Goal: Task Accomplishment & Management: Complete application form

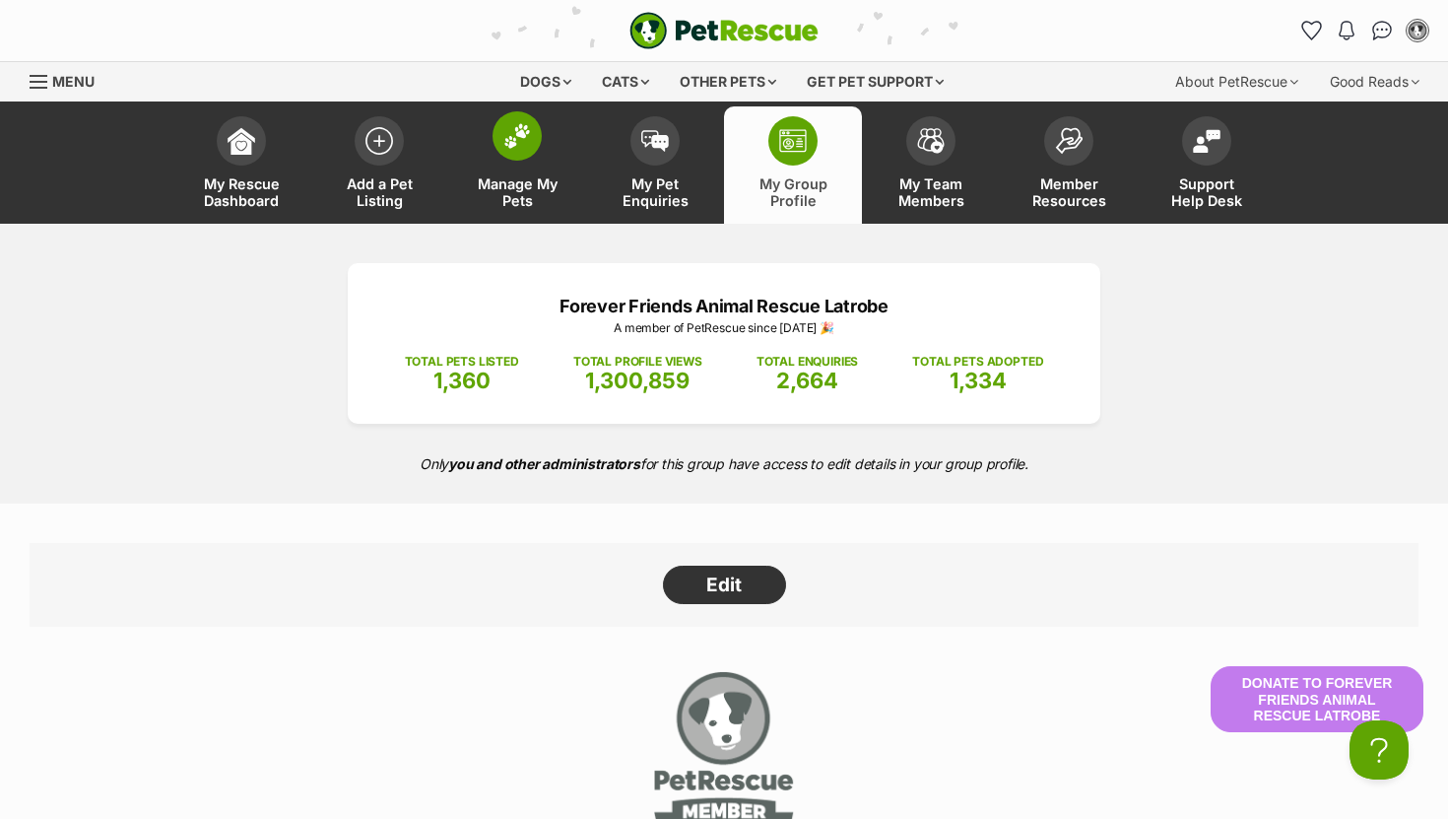
click at [523, 143] on img at bounding box center [517, 136] width 28 height 26
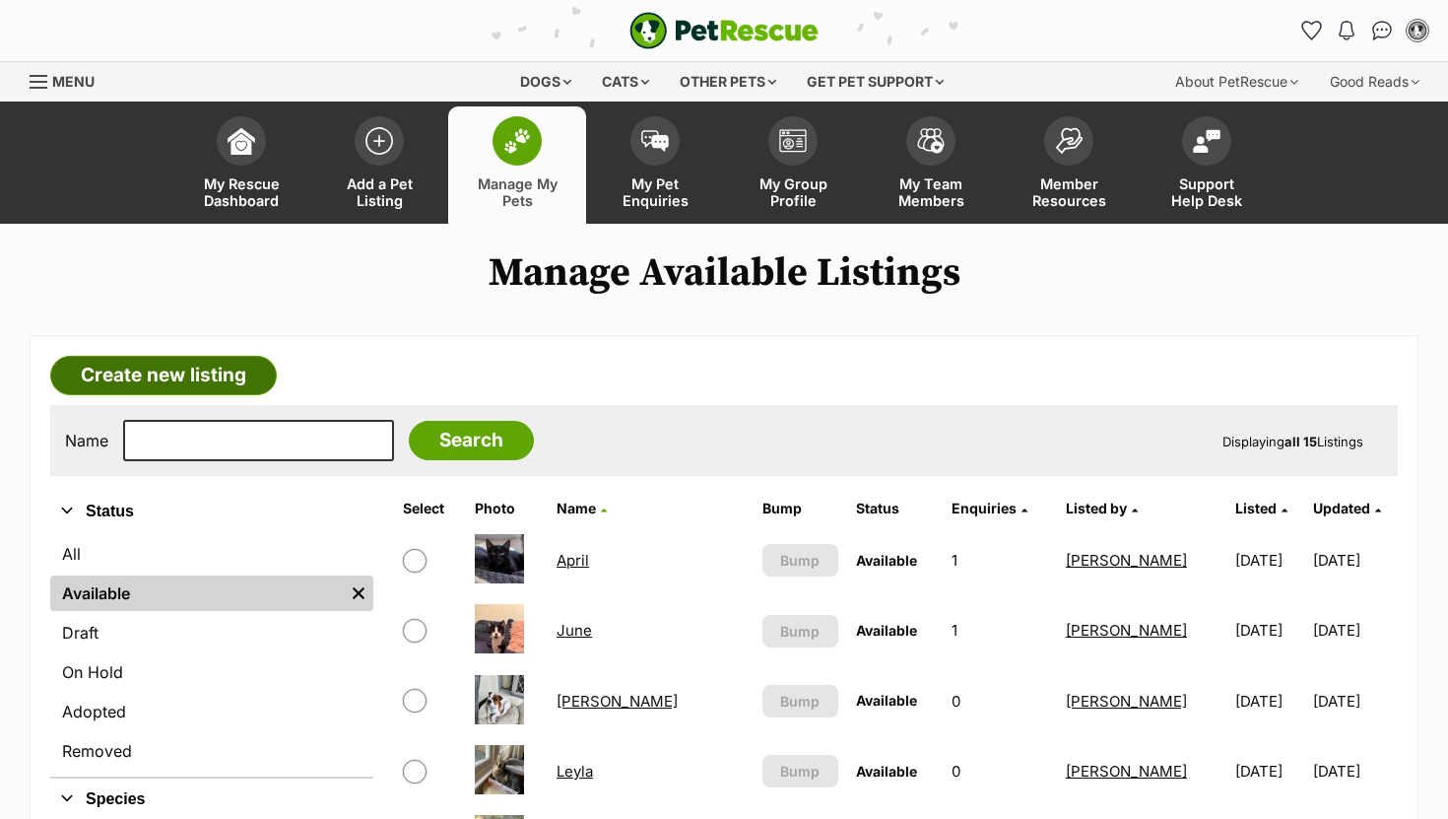
click at [170, 378] on link "Create new listing" at bounding box center [163, 375] width 227 height 39
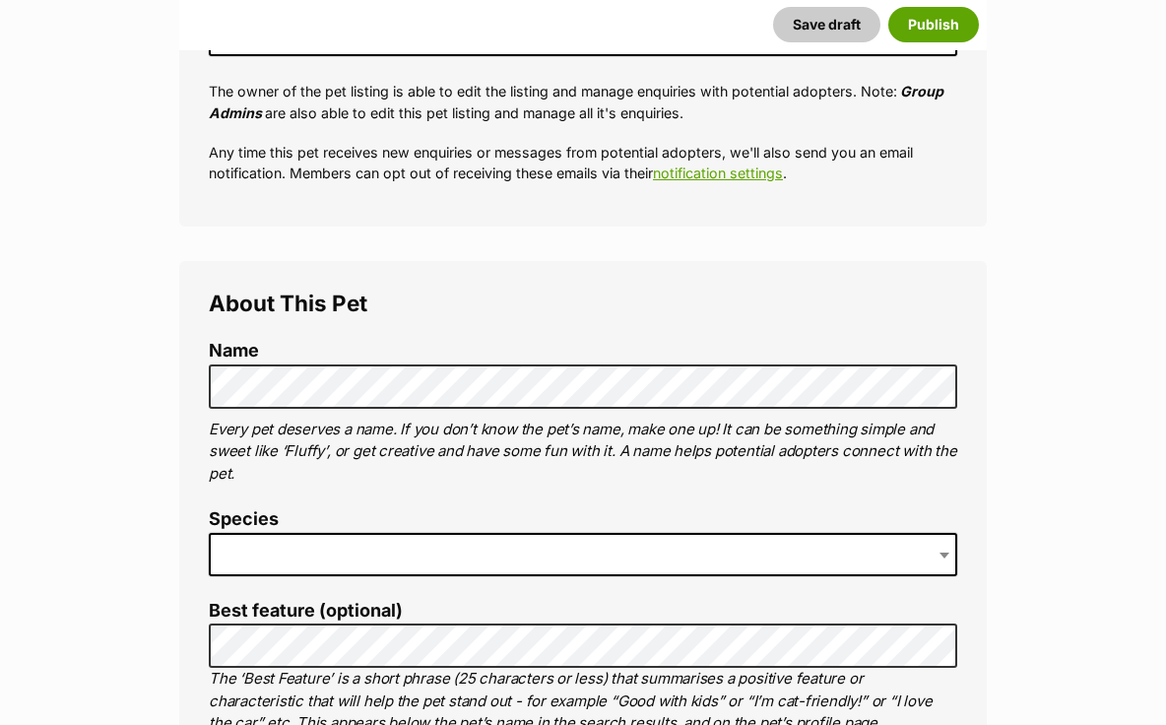
scroll to position [487, 0]
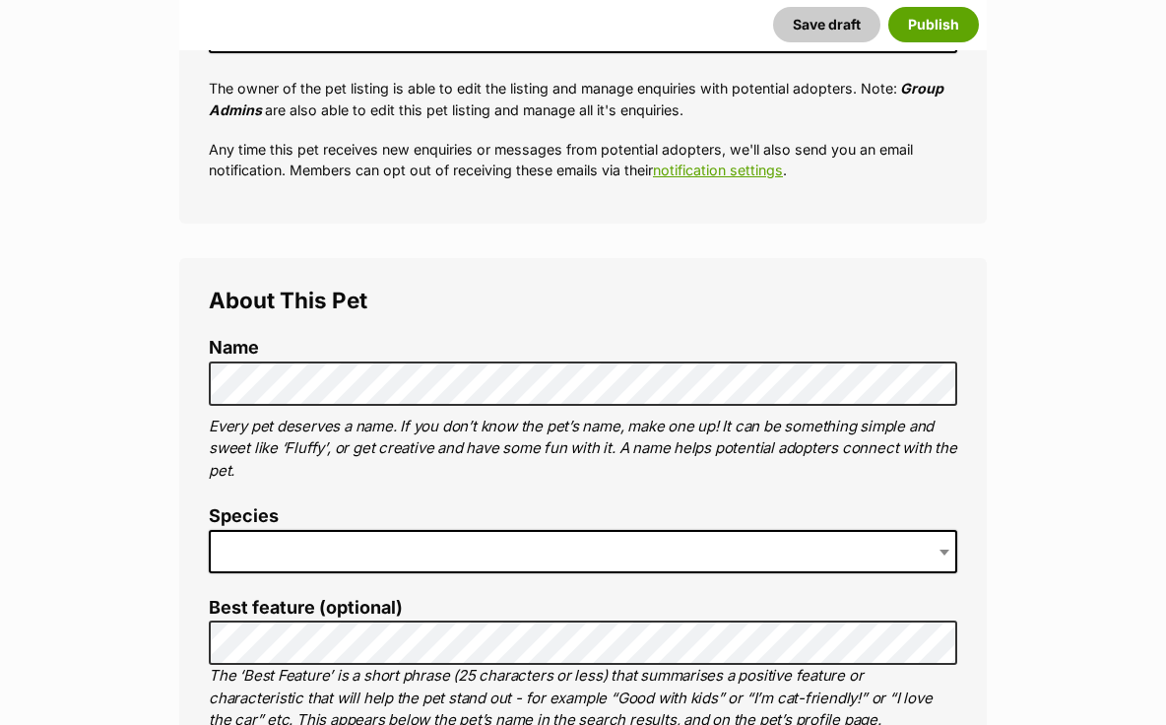
click at [392, 560] on span at bounding box center [583, 551] width 749 height 43
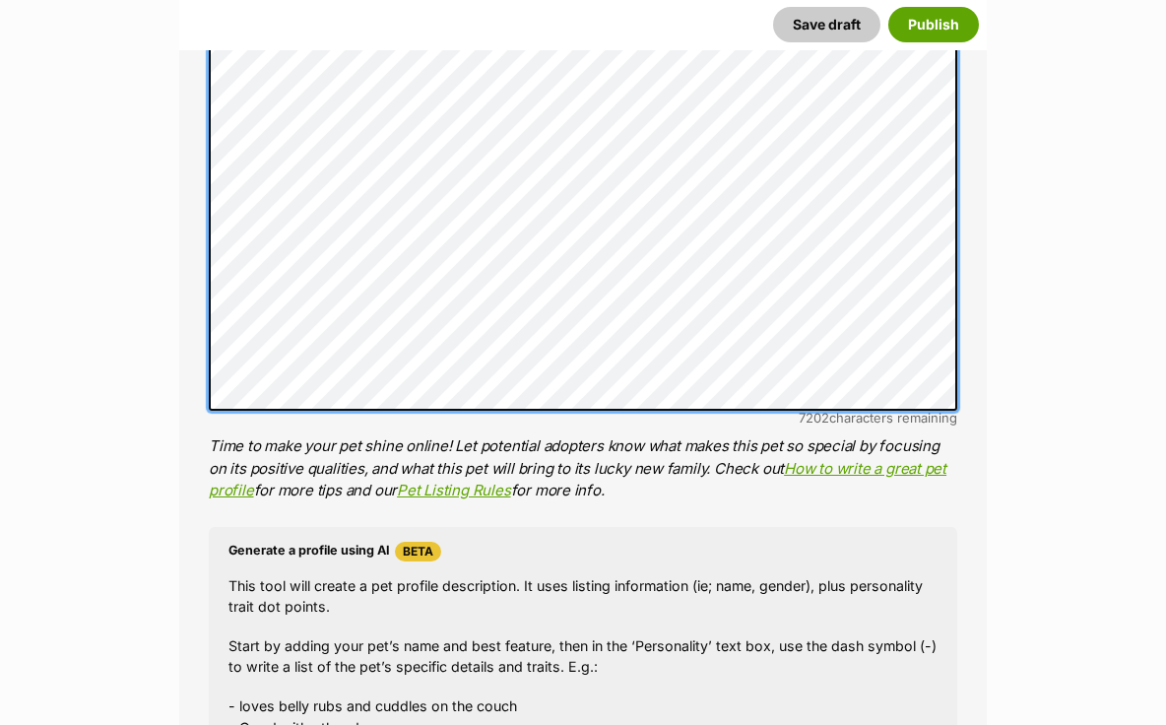
scroll to position [1412, 0]
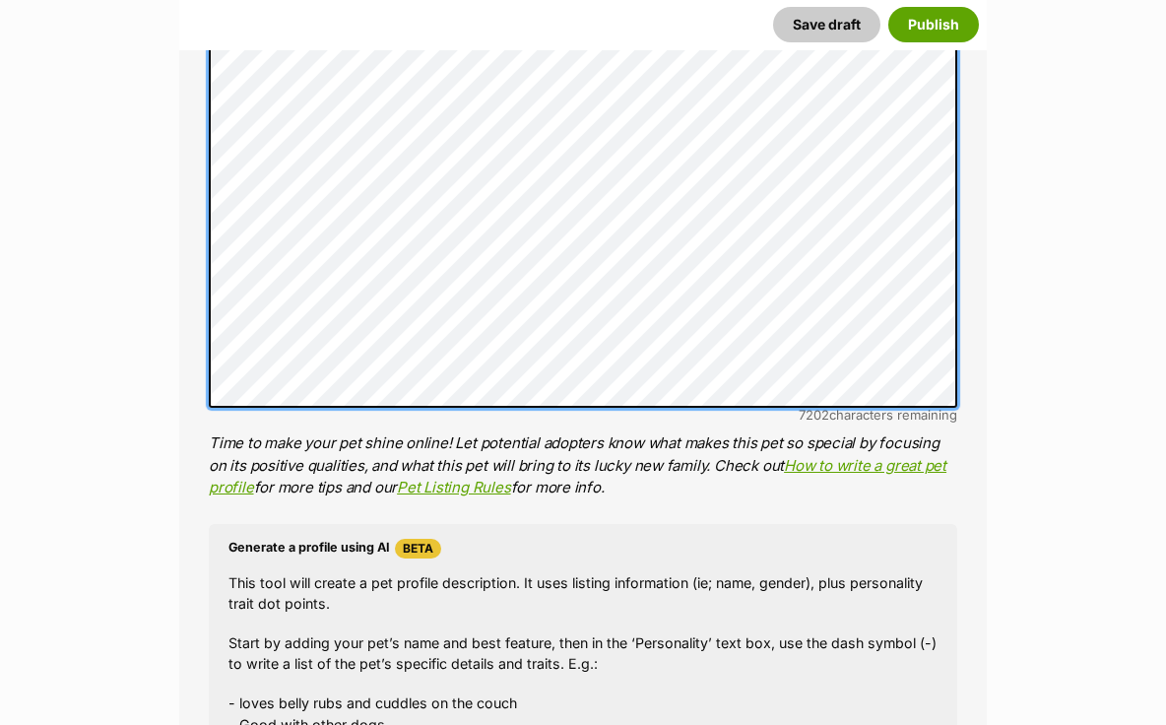
click at [683, 436] on li "Personality 7202 characters remaining Time to make your pet shine online! Let p…" at bounding box center [583, 166] width 749 height 668
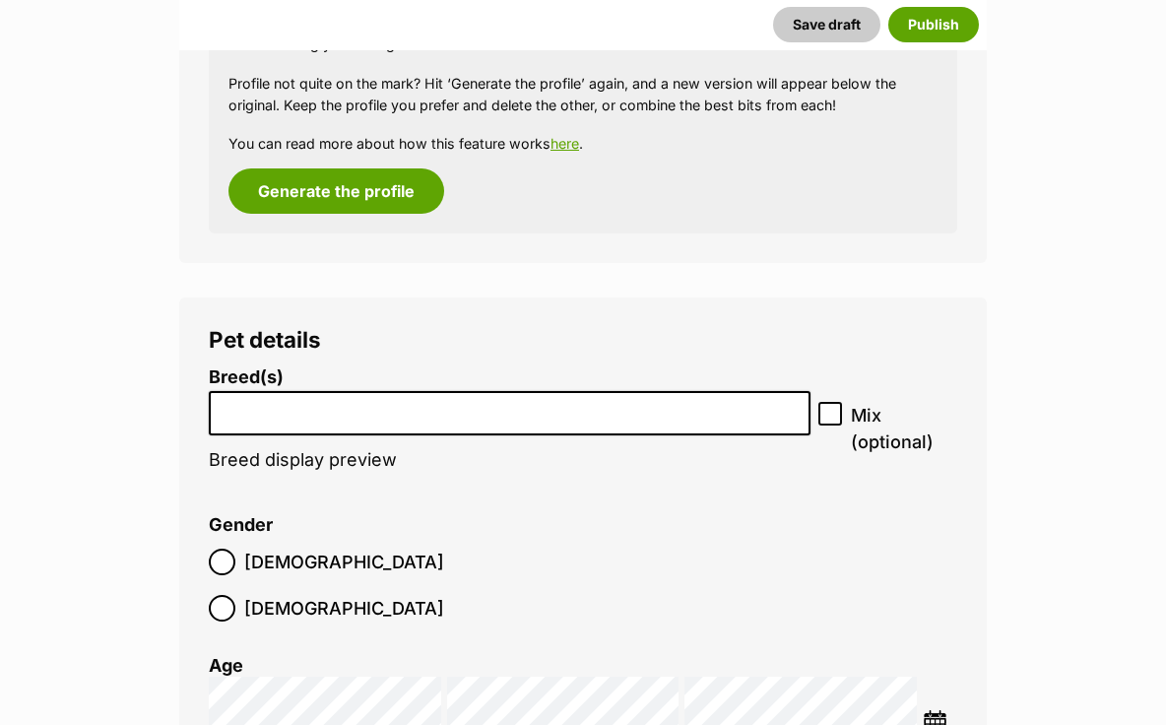
scroll to position [2593, 0]
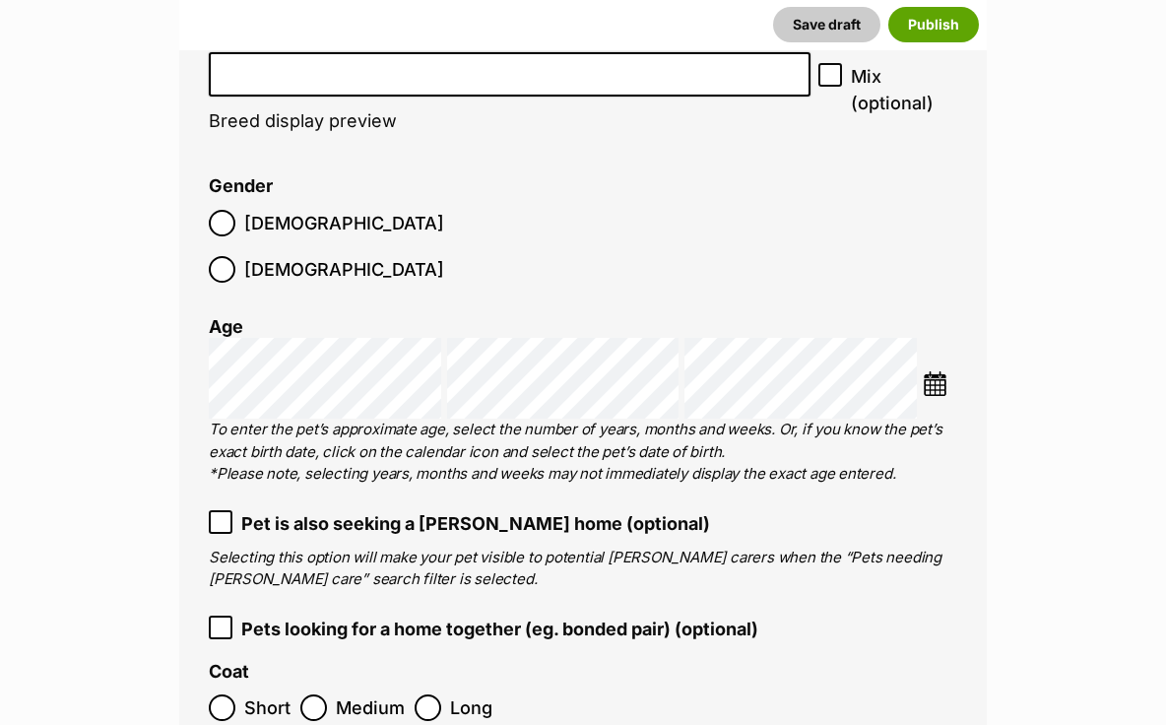
click at [481, 69] on input "search" at bounding box center [510, 69] width 588 height 21
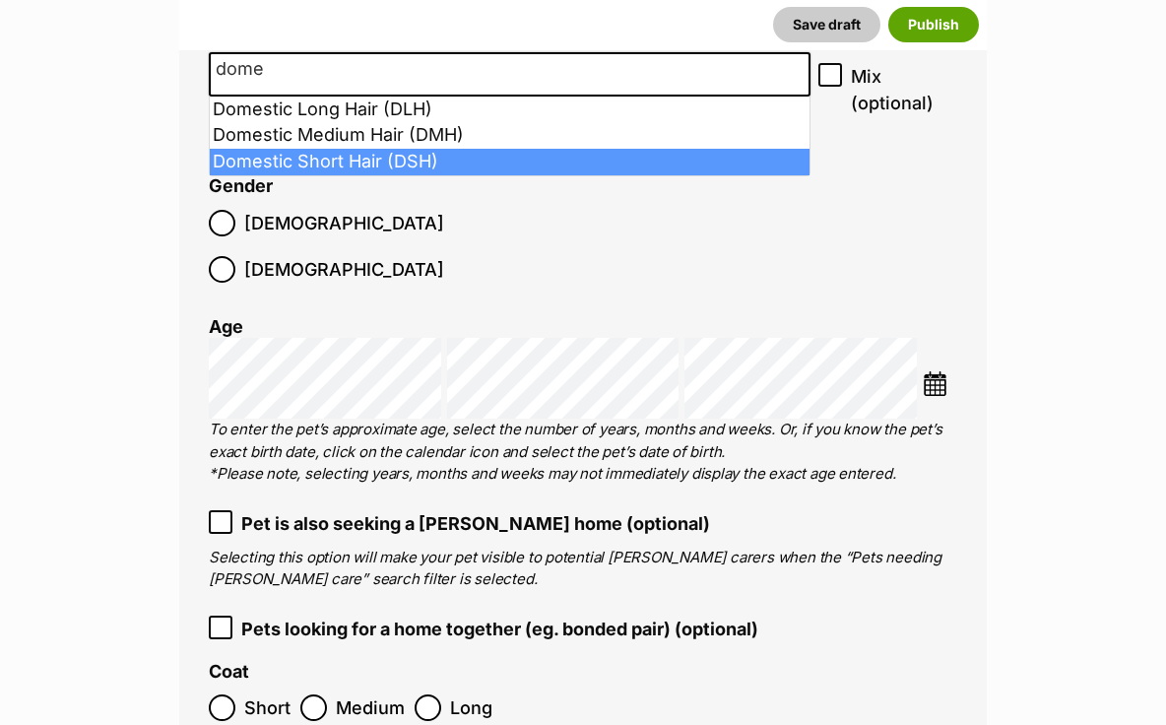
type input "dome"
select select "252102"
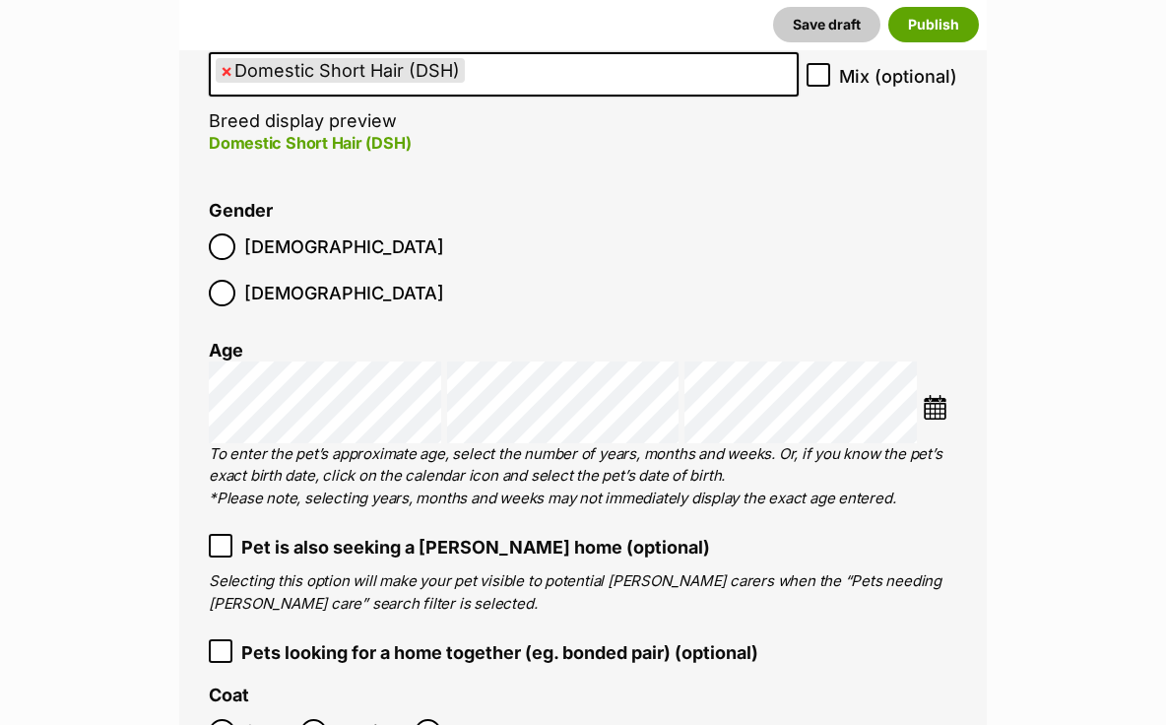
click at [926, 395] on img at bounding box center [935, 407] width 25 height 25
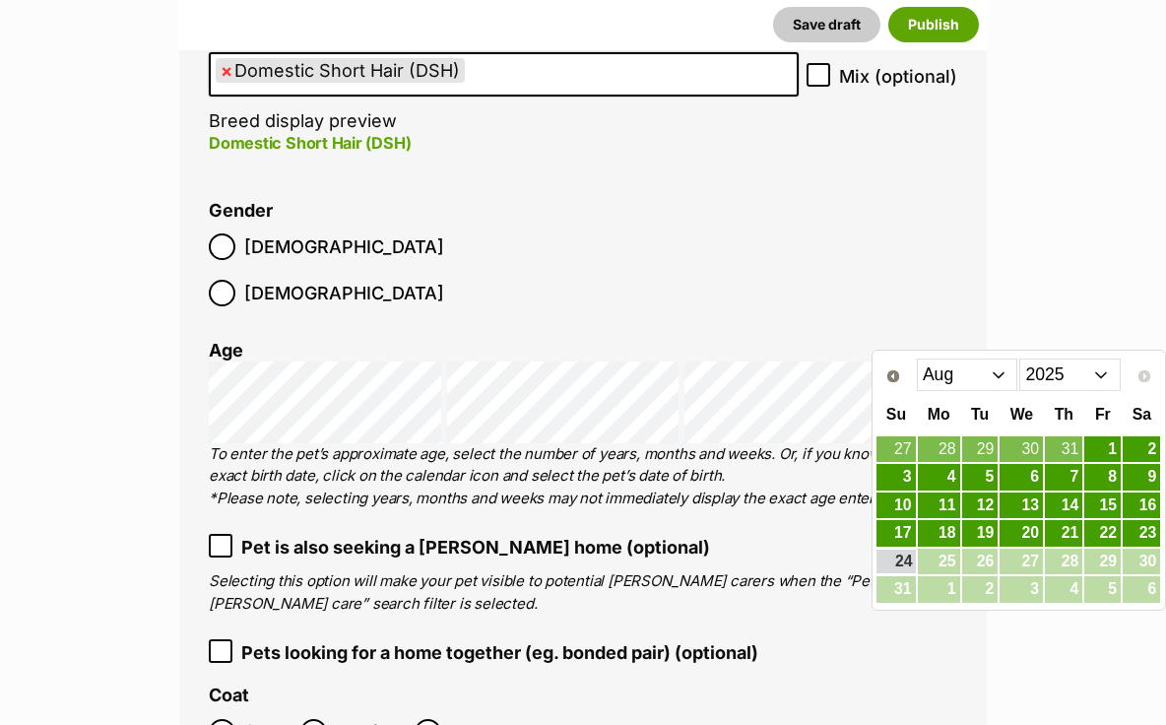
click at [1098, 378] on select "2015 2016 2017 2018 2019 2020 2021 2022 2023 2024 2025" at bounding box center [1070, 375] width 101 height 32
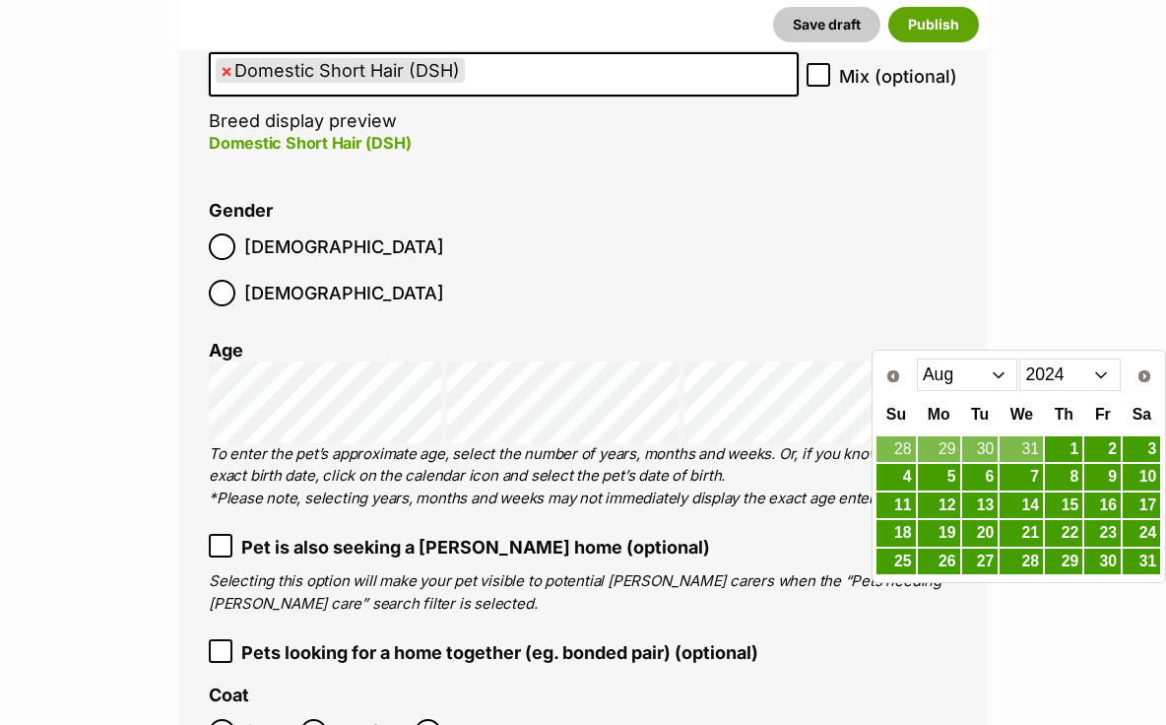
click at [1001, 373] on select "Jan Feb Mar Apr May Jun Jul Aug Sep Oct Nov Dec" at bounding box center [967, 375] width 101 height 32
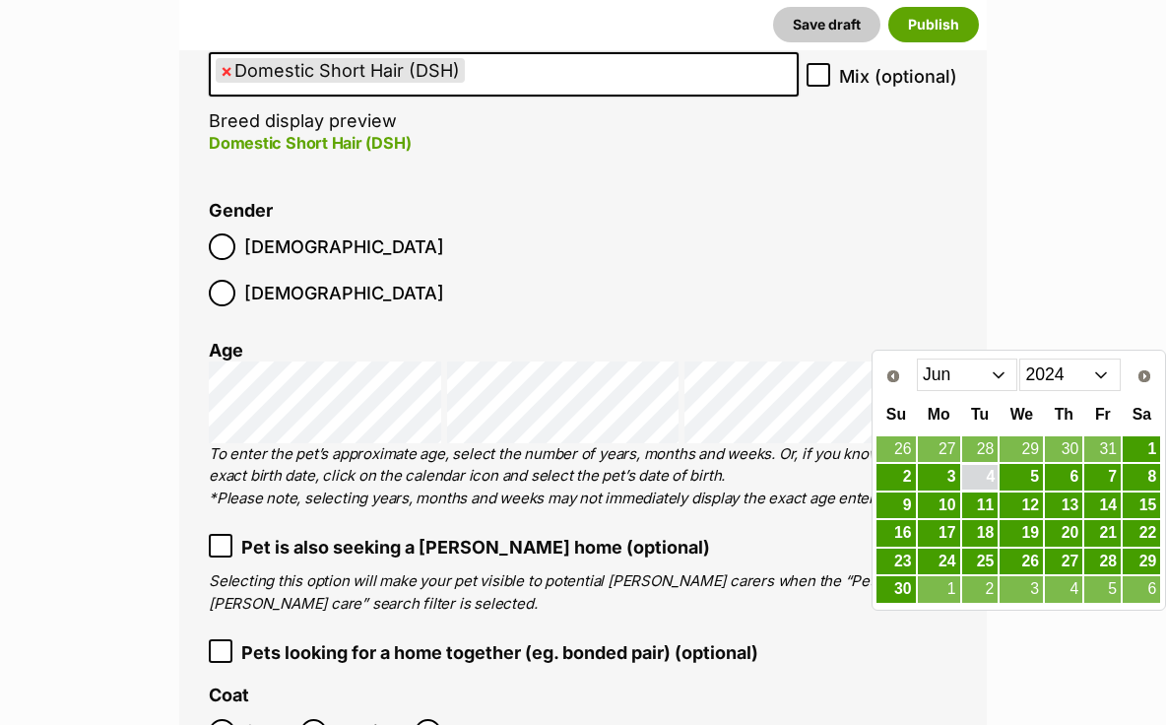
click at [985, 473] on link "4" at bounding box center [980, 477] width 36 height 25
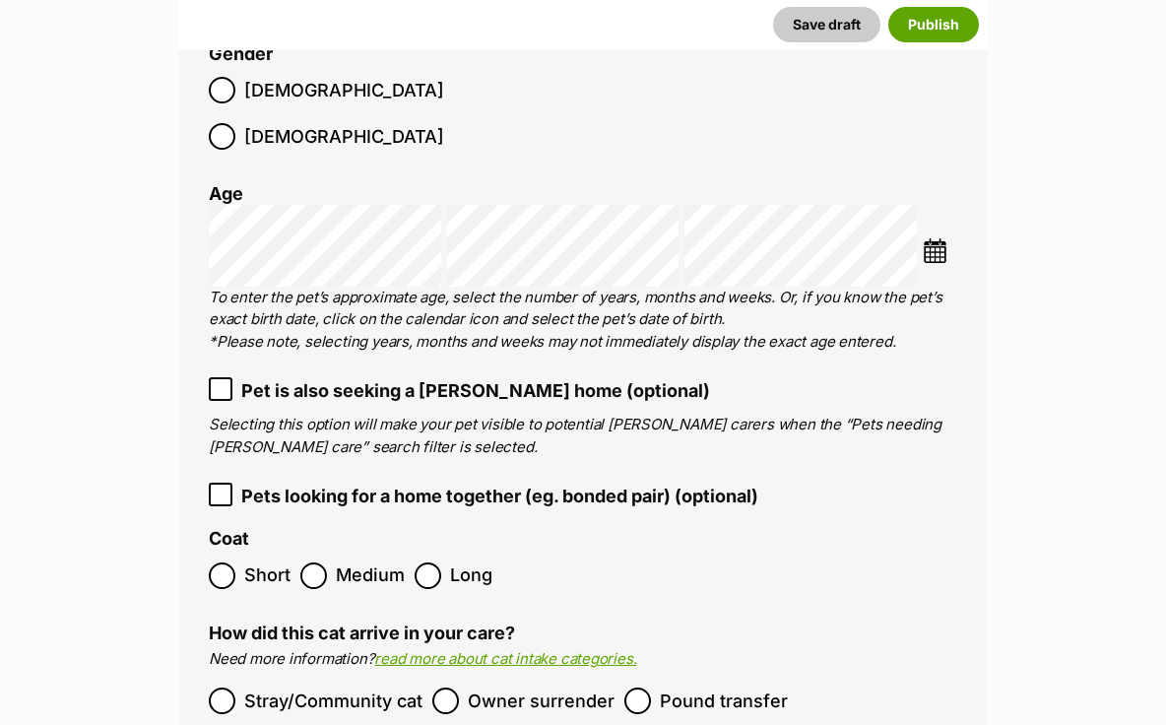
scroll to position [2763, 0]
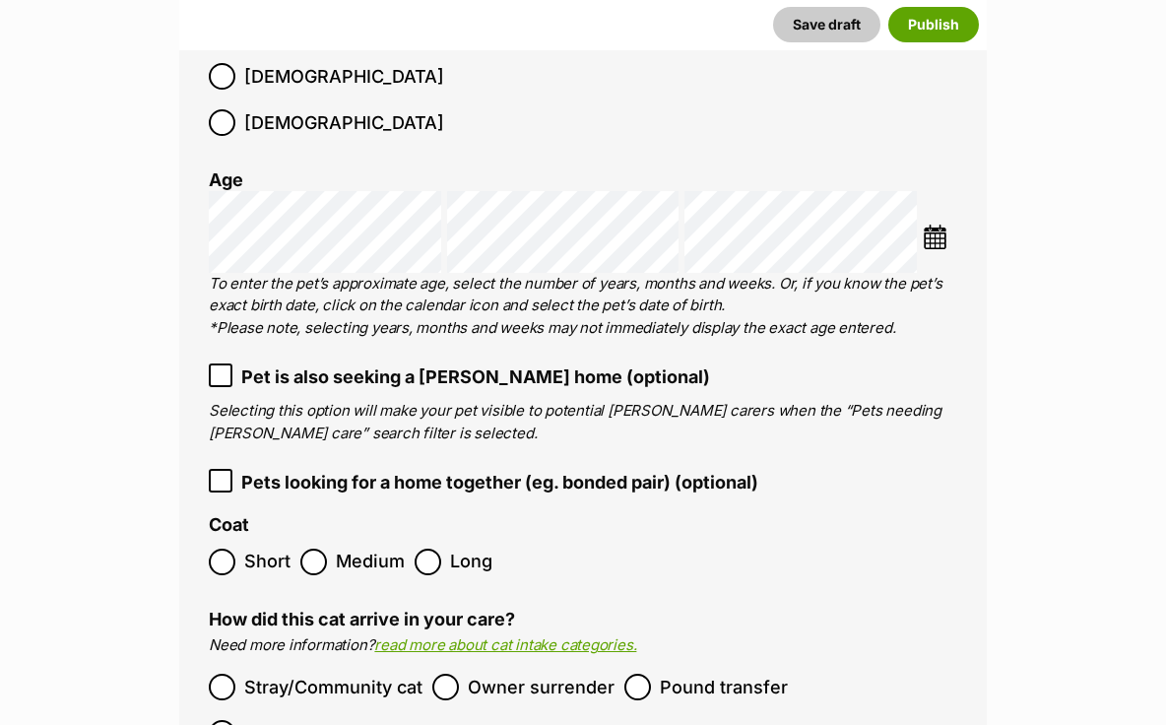
click at [248, 549] on span "Short" at bounding box center [267, 562] width 46 height 27
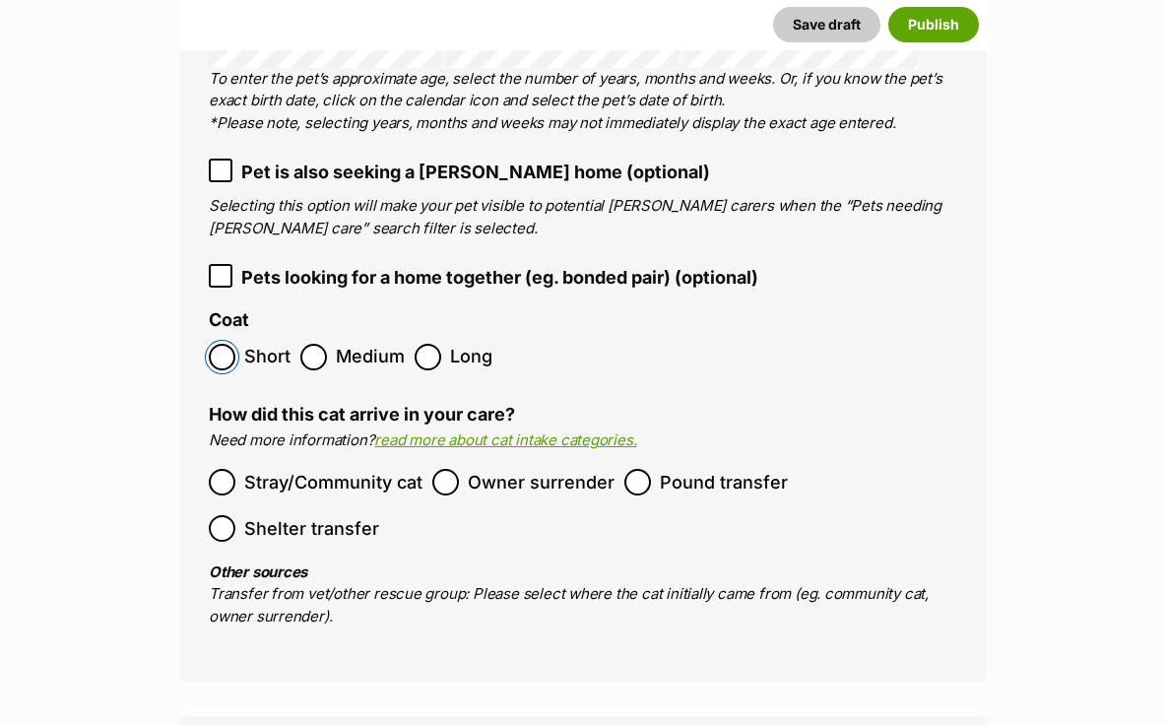
scroll to position [2979, 0]
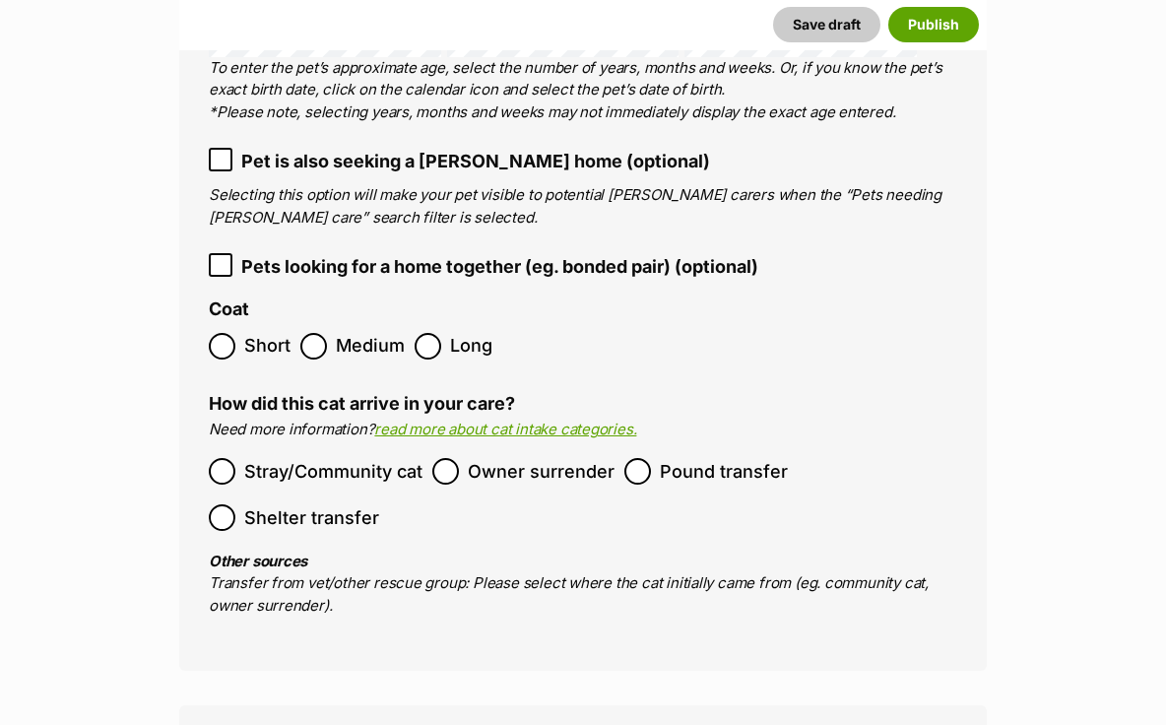
click at [724, 458] on span "Pound transfer" at bounding box center [724, 471] width 128 height 27
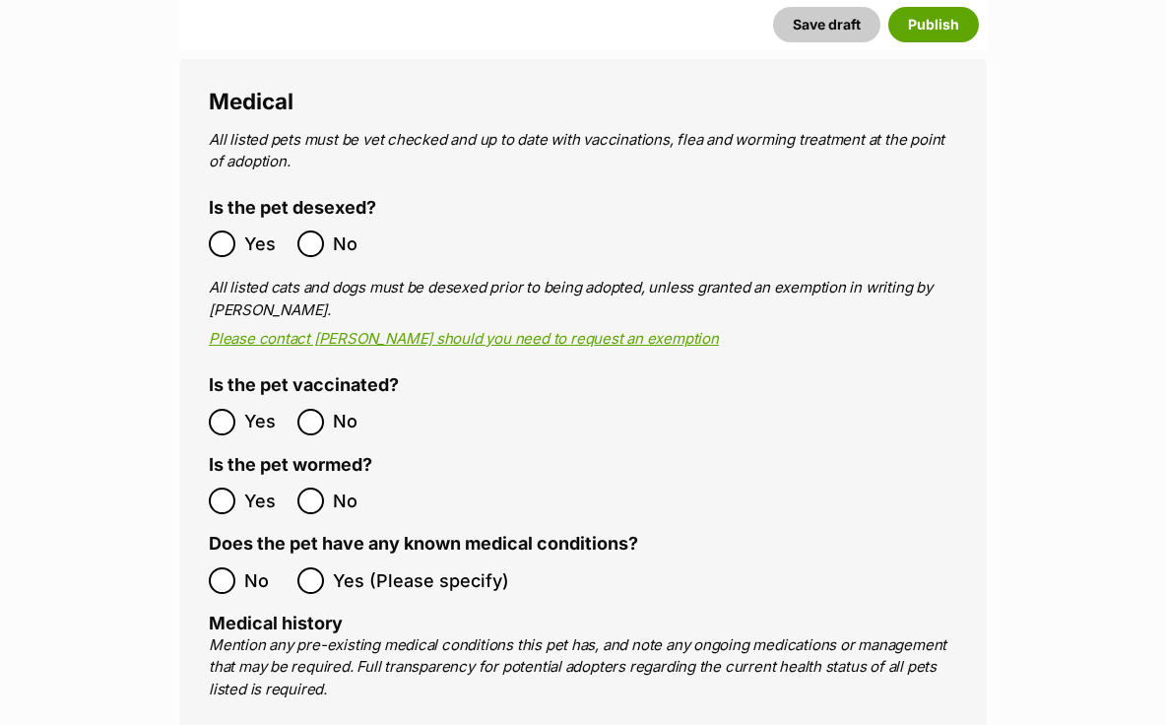
scroll to position [3720, 0]
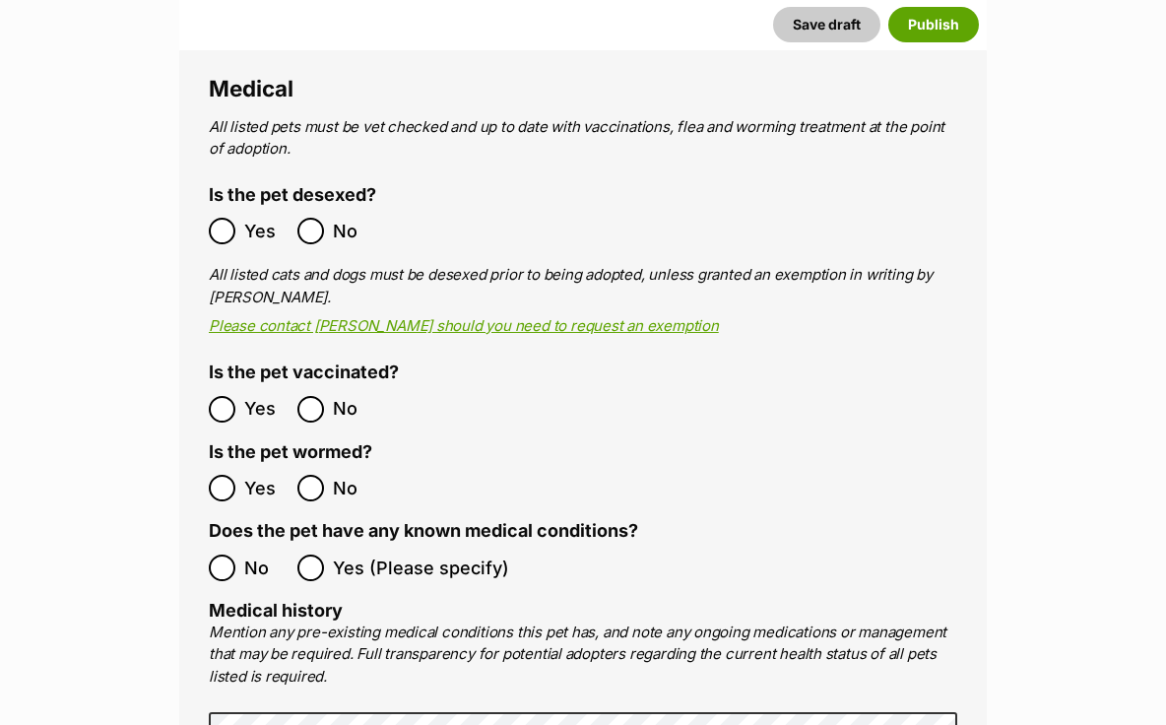
click at [244, 218] on span "Yes" at bounding box center [265, 231] width 43 height 27
click at [228, 386] on ol "Yes No" at bounding box center [396, 409] width 374 height 46
click at [235, 475] on label "Yes" at bounding box center [248, 488] width 79 height 27
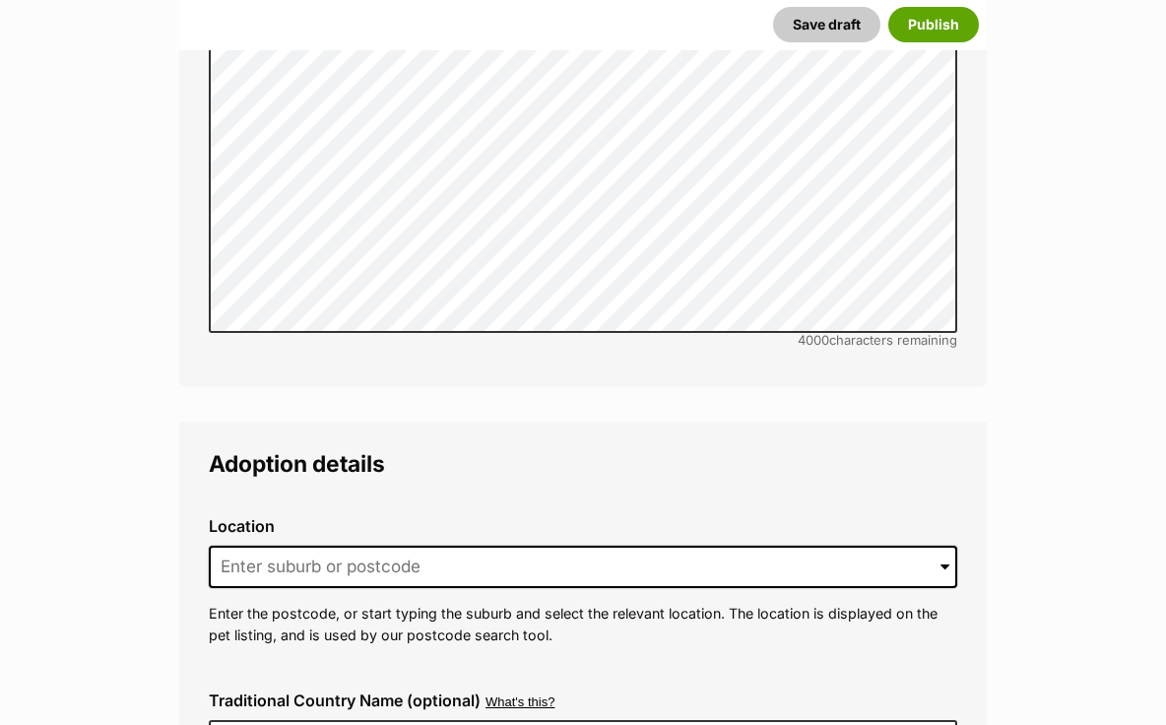
scroll to position [4528, 0]
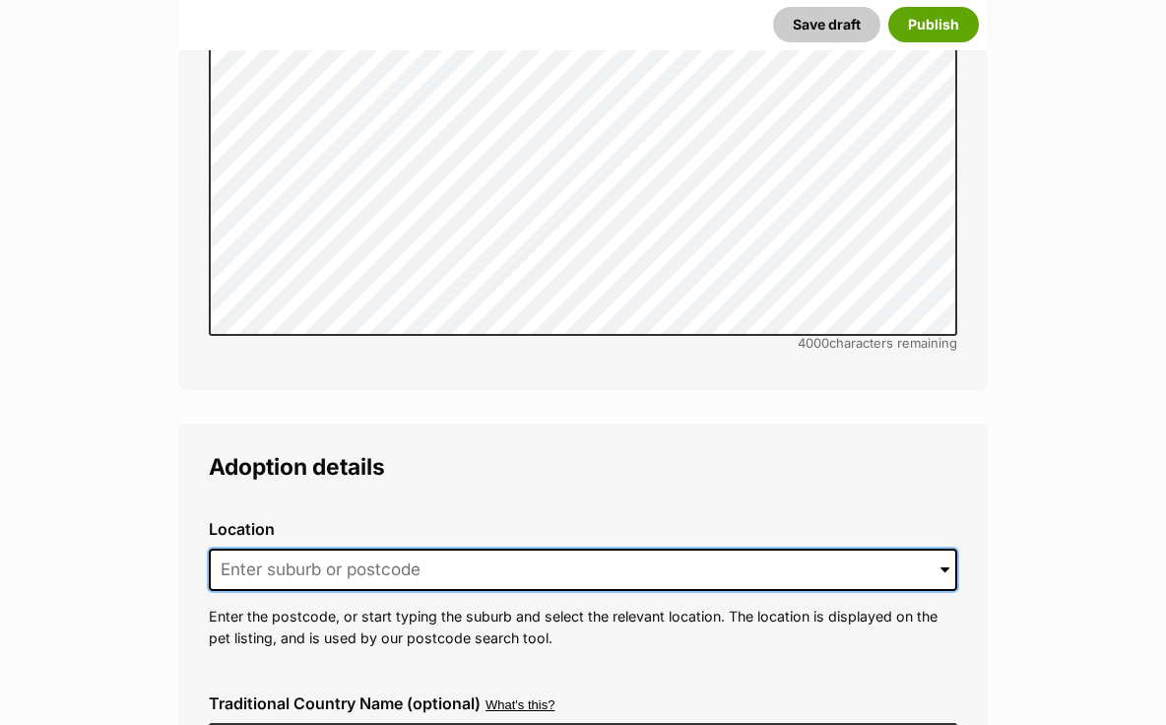
click at [253, 549] on input at bounding box center [583, 570] width 749 height 43
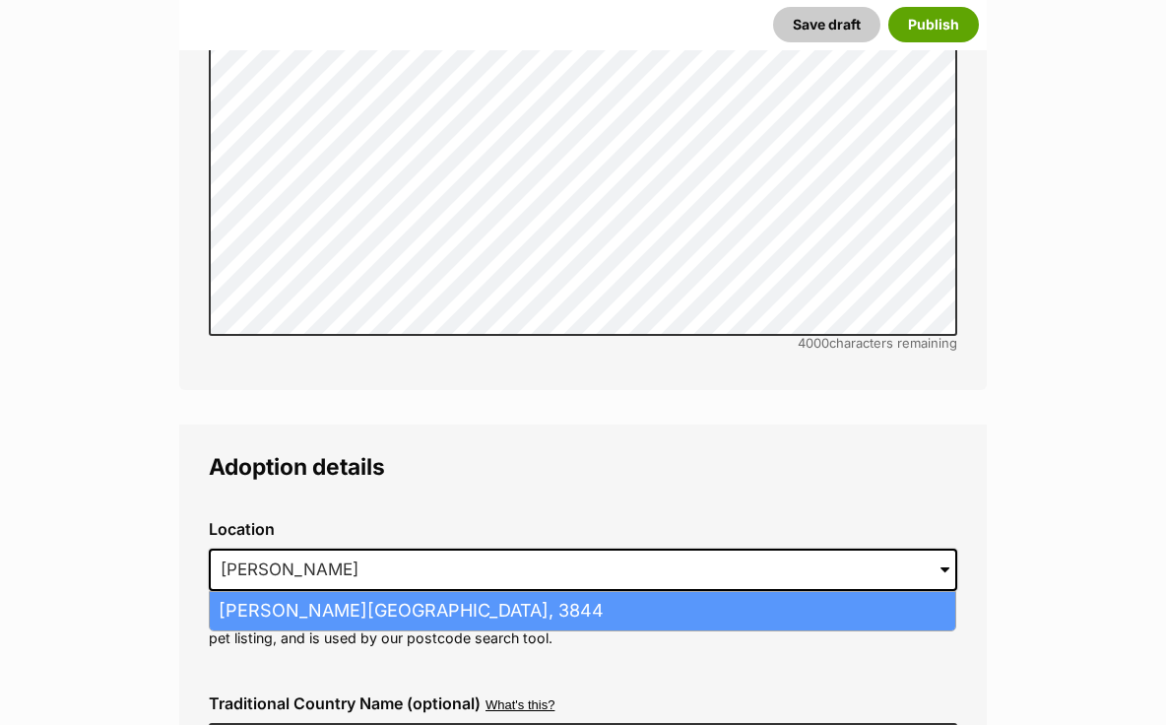
click at [233, 592] on li "Tyers, Victoria, 3844" at bounding box center [583, 611] width 746 height 38
type input "Tyers, Victoria, 3844"
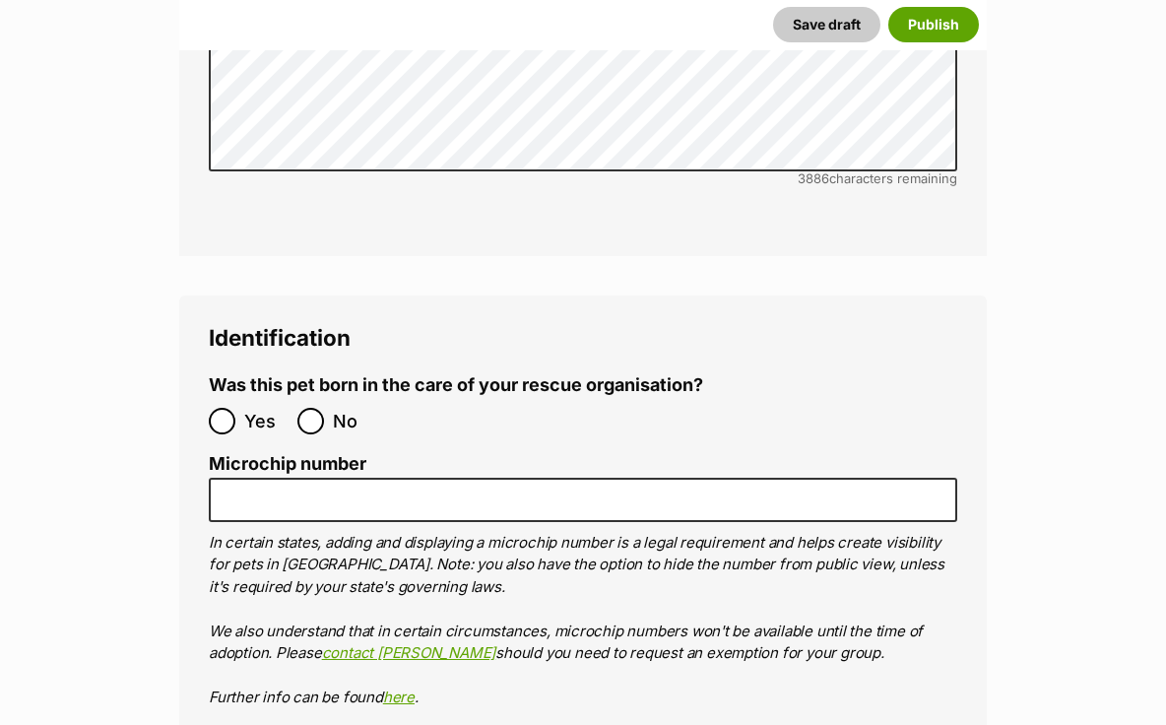
scroll to position [6588, 0]
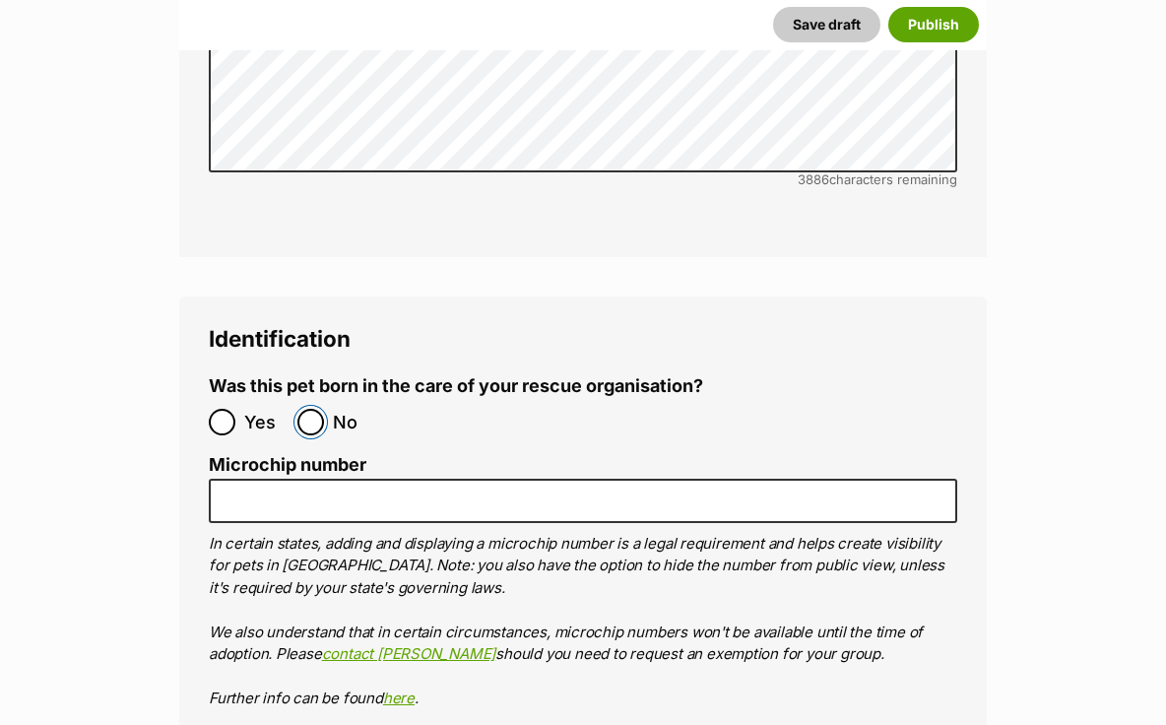
click at [308, 409] on input "No" at bounding box center [310, 422] width 27 height 27
radio input "true"
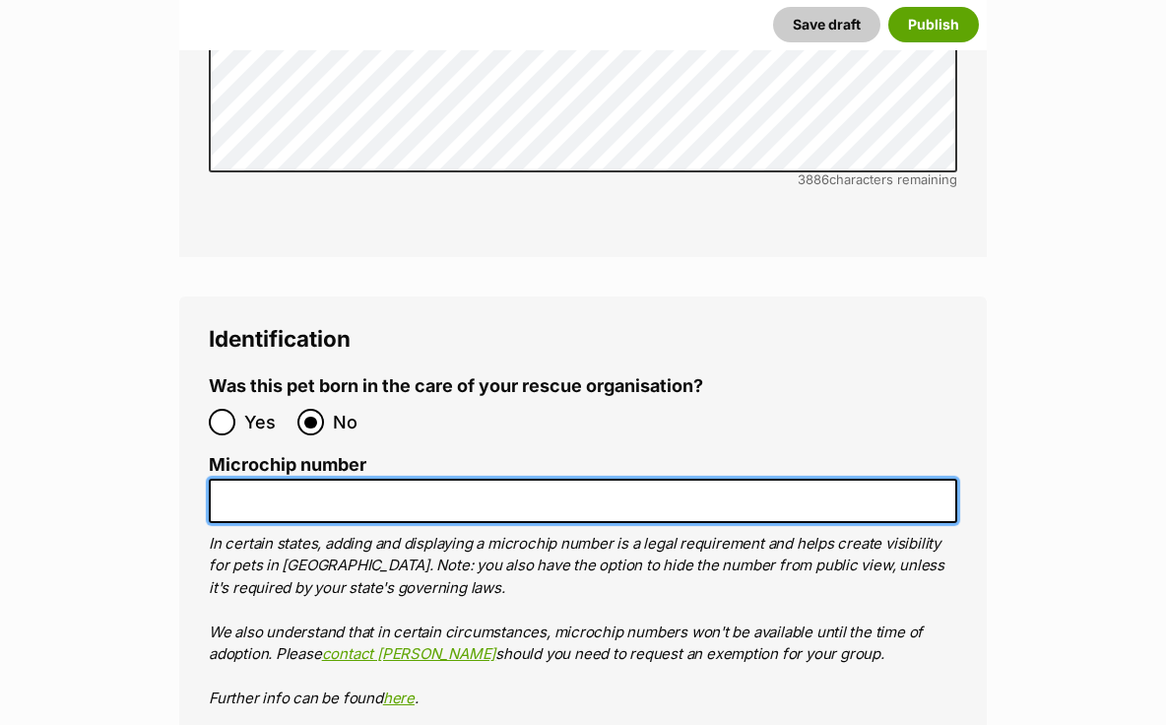
click at [306, 479] on input "Microchip number" at bounding box center [583, 501] width 749 height 44
paste input "956000018513870"
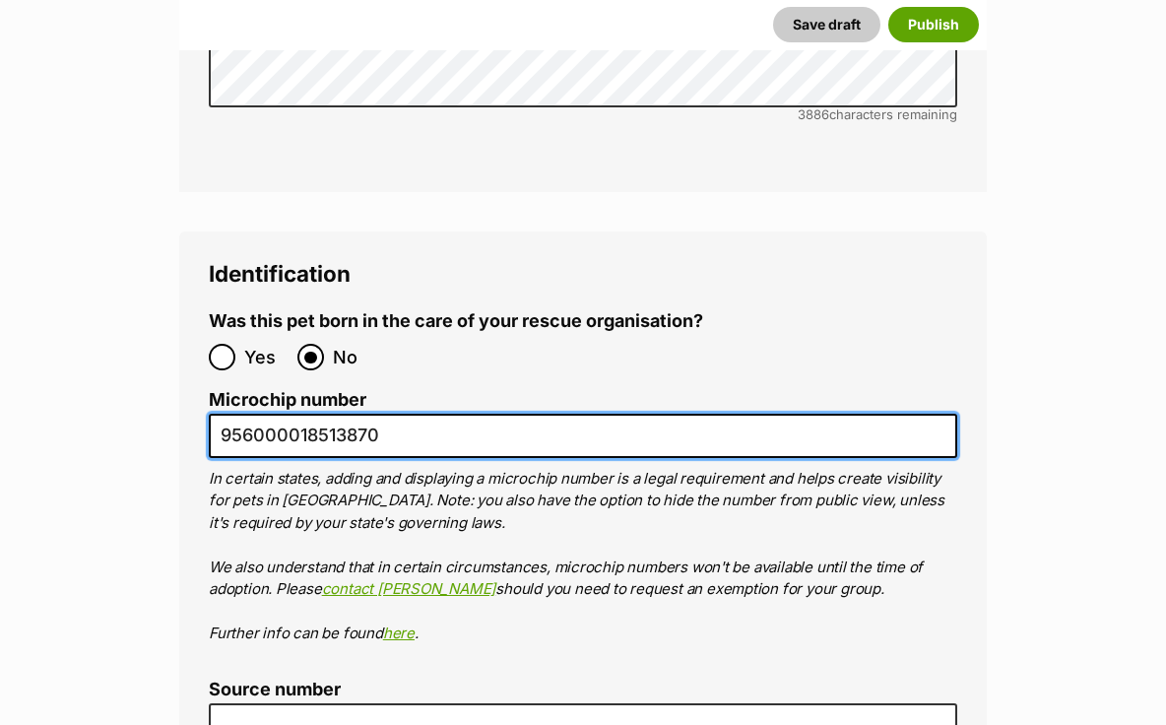
scroll to position [6683, 0]
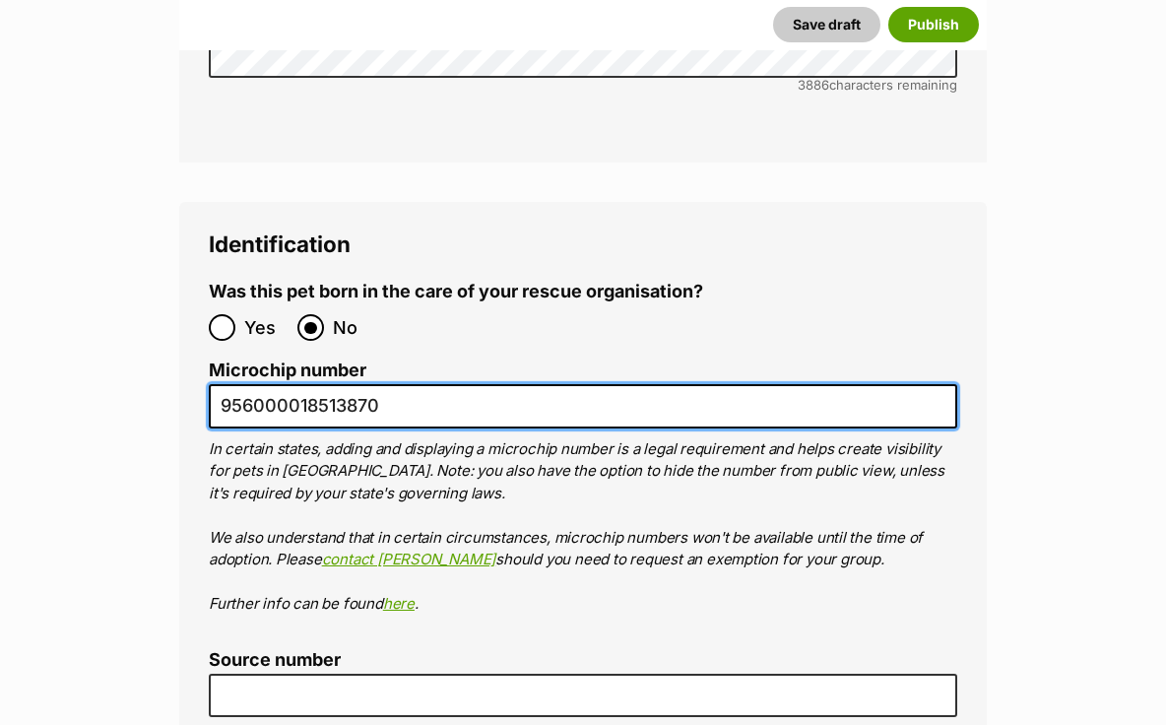
type input "956000018513870"
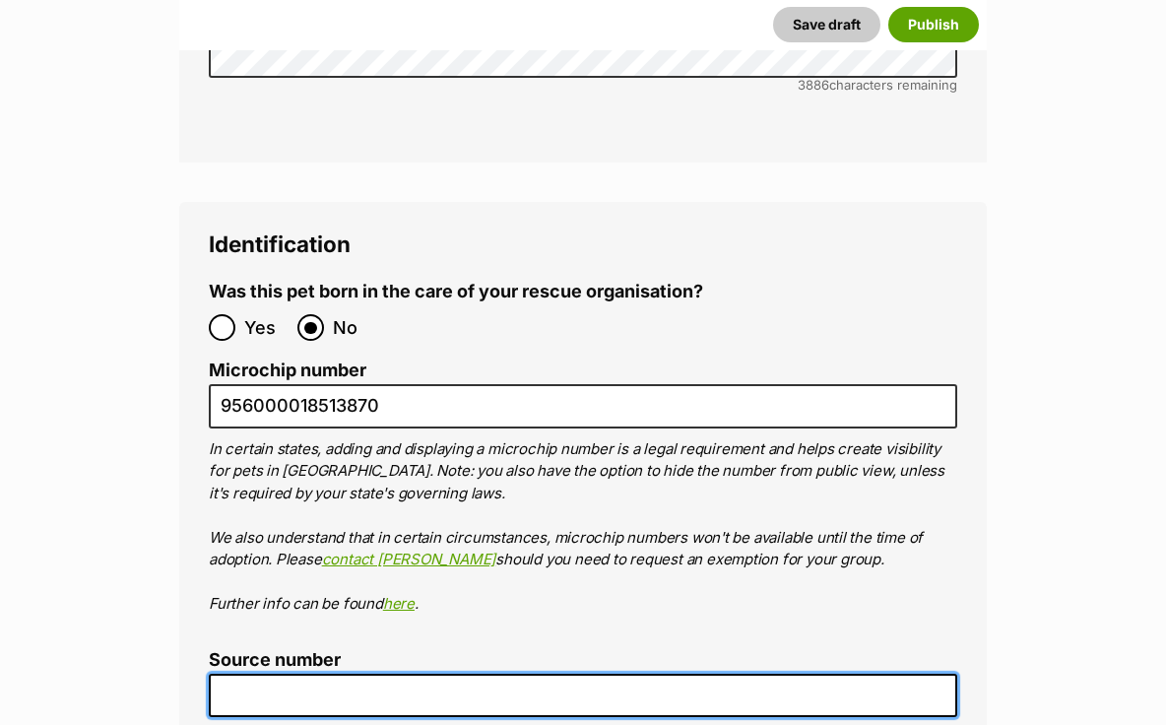
click at [314, 674] on input "Source number" at bounding box center [583, 696] width 749 height 44
type input "RE102353"
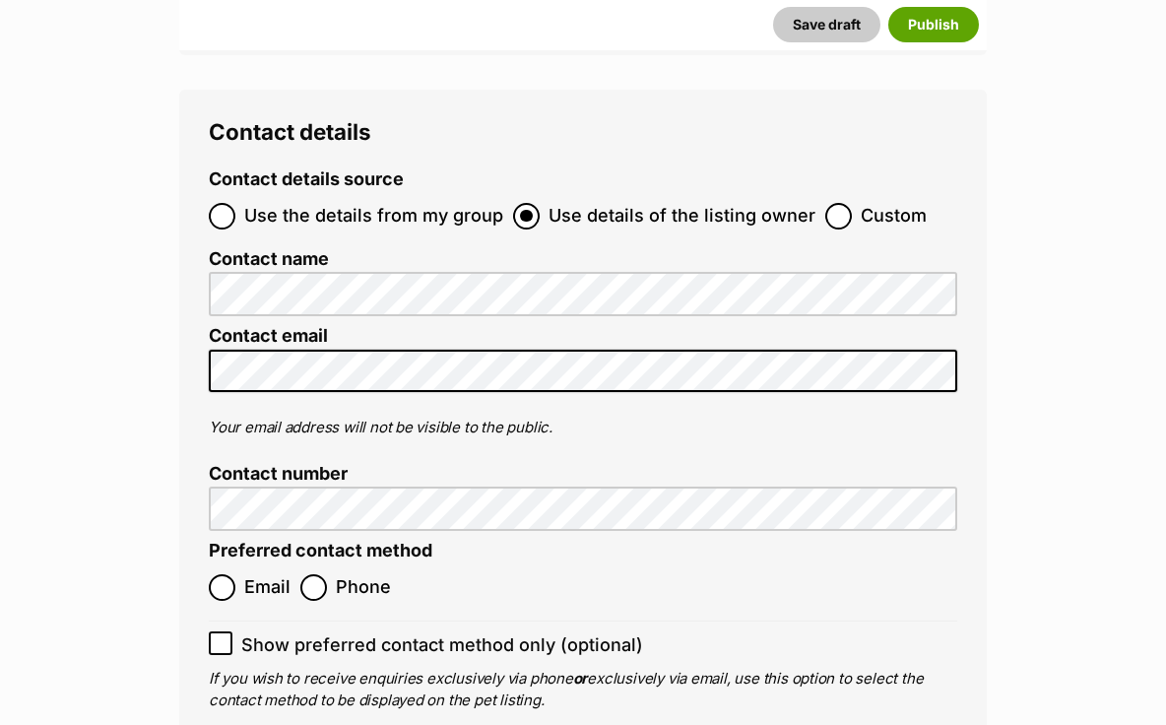
scroll to position [7801, 0]
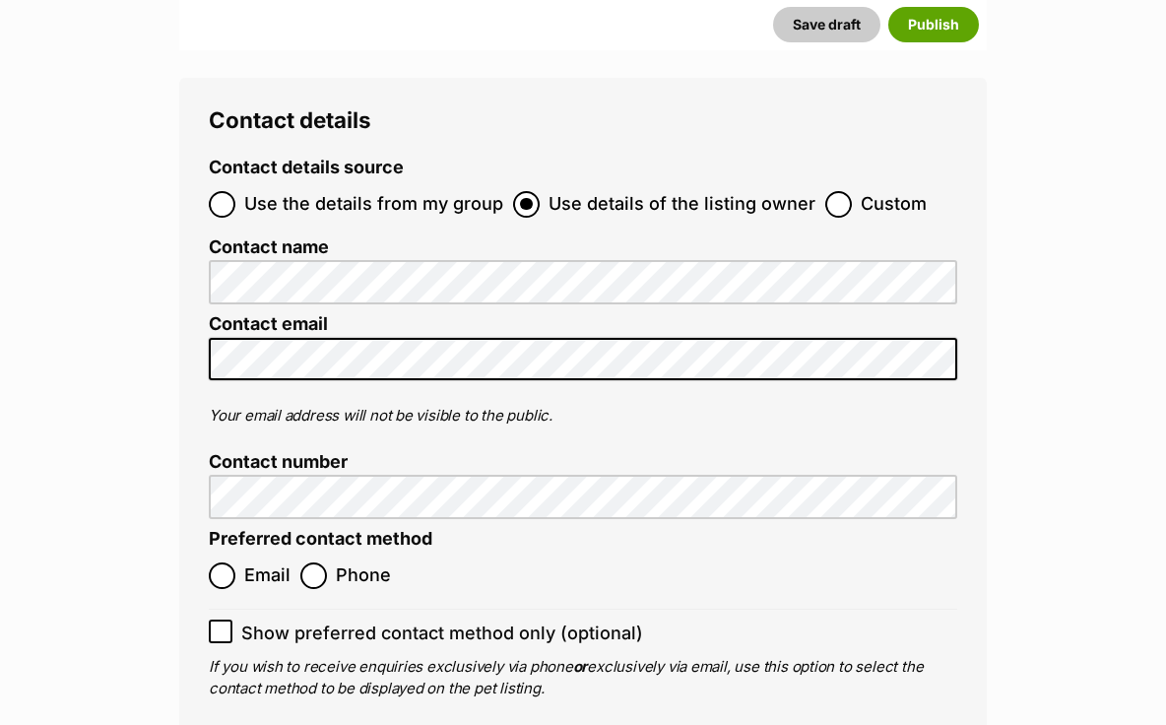
click at [251, 562] on span "Email" at bounding box center [267, 575] width 46 height 27
click at [235, 562] on input "Email" at bounding box center [222, 575] width 27 height 27
radio input "true"
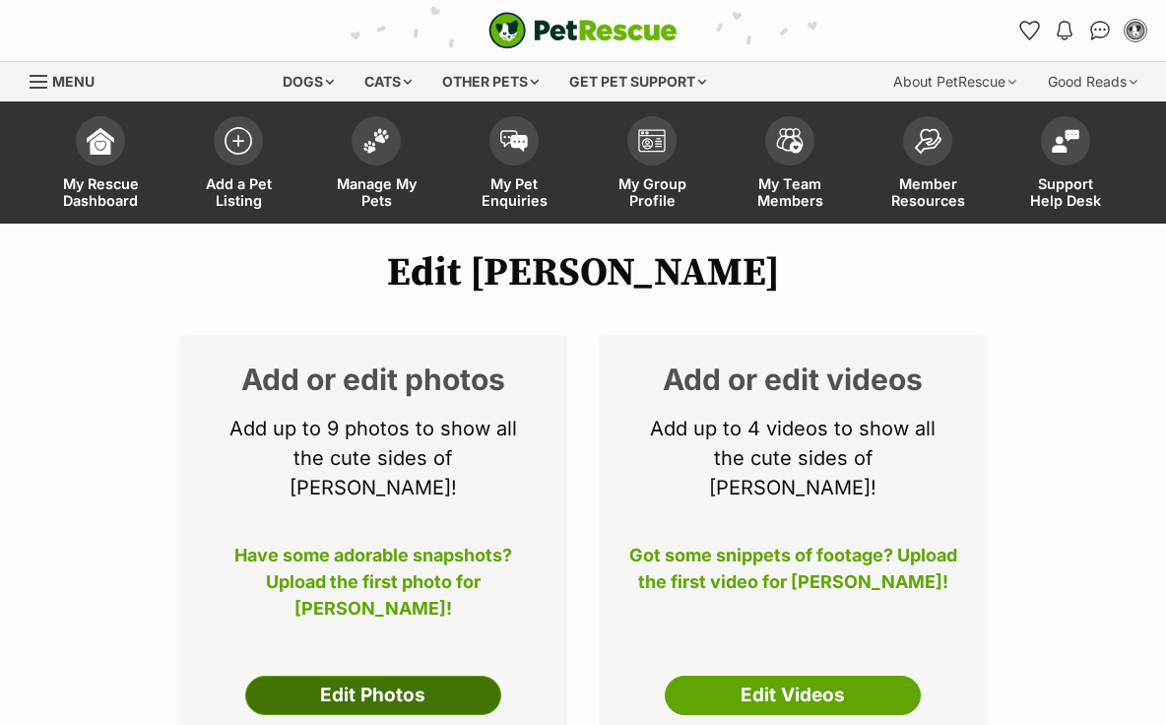
click at [362, 676] on link "Edit Photos" at bounding box center [373, 695] width 256 height 39
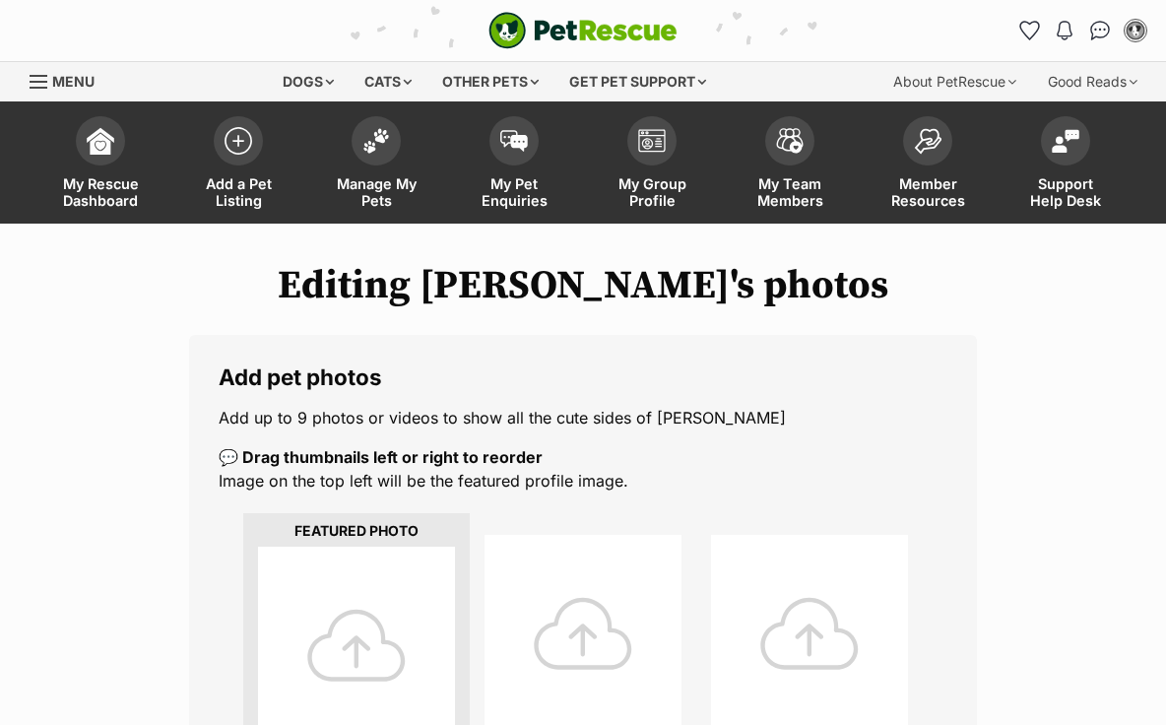
click at [355, 650] on div at bounding box center [356, 645] width 197 height 197
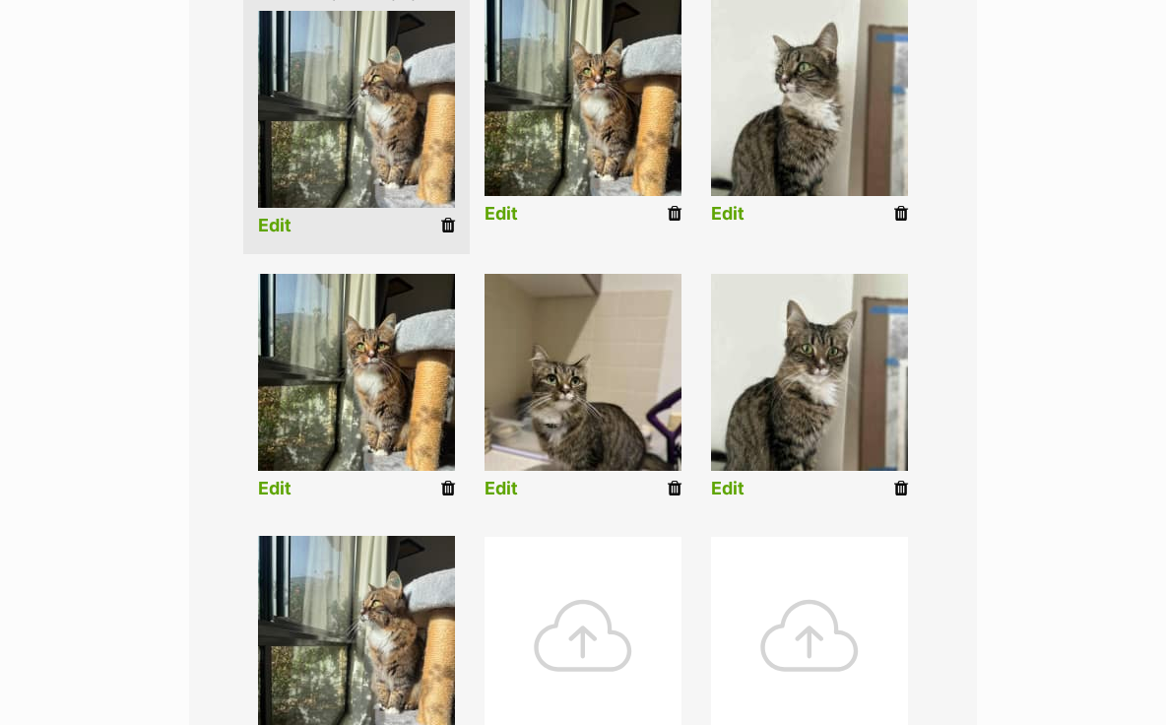
scroll to position [537, 0]
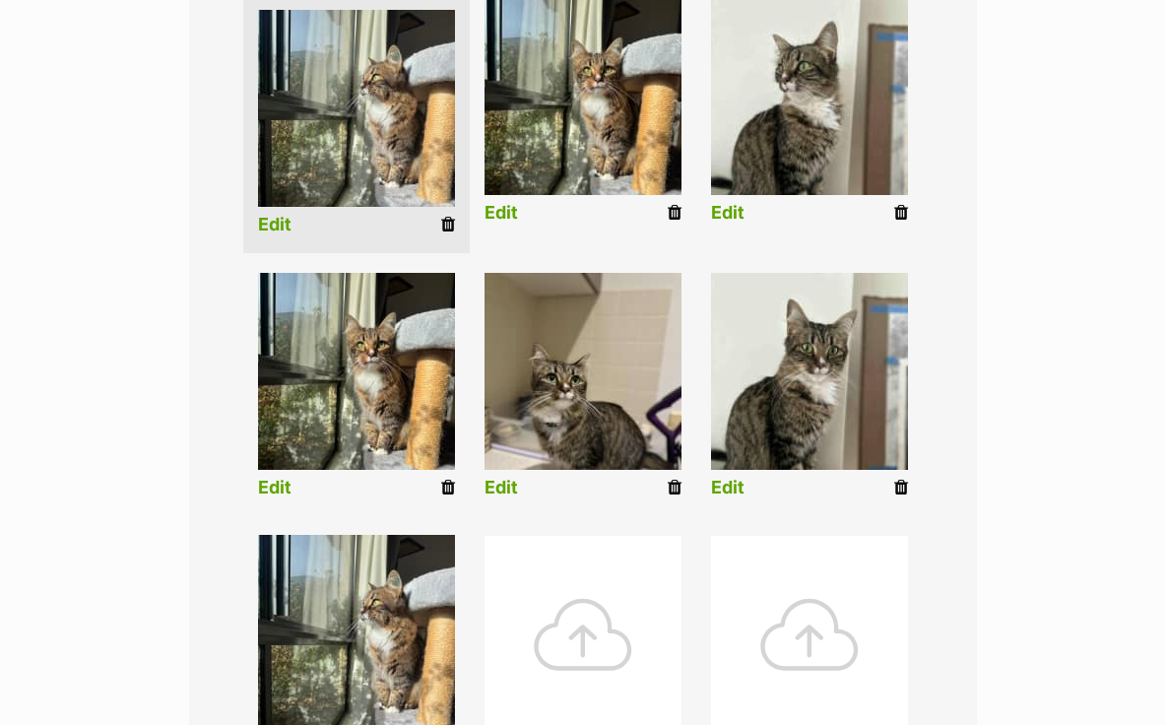
click at [449, 484] on icon at bounding box center [448, 488] width 14 height 18
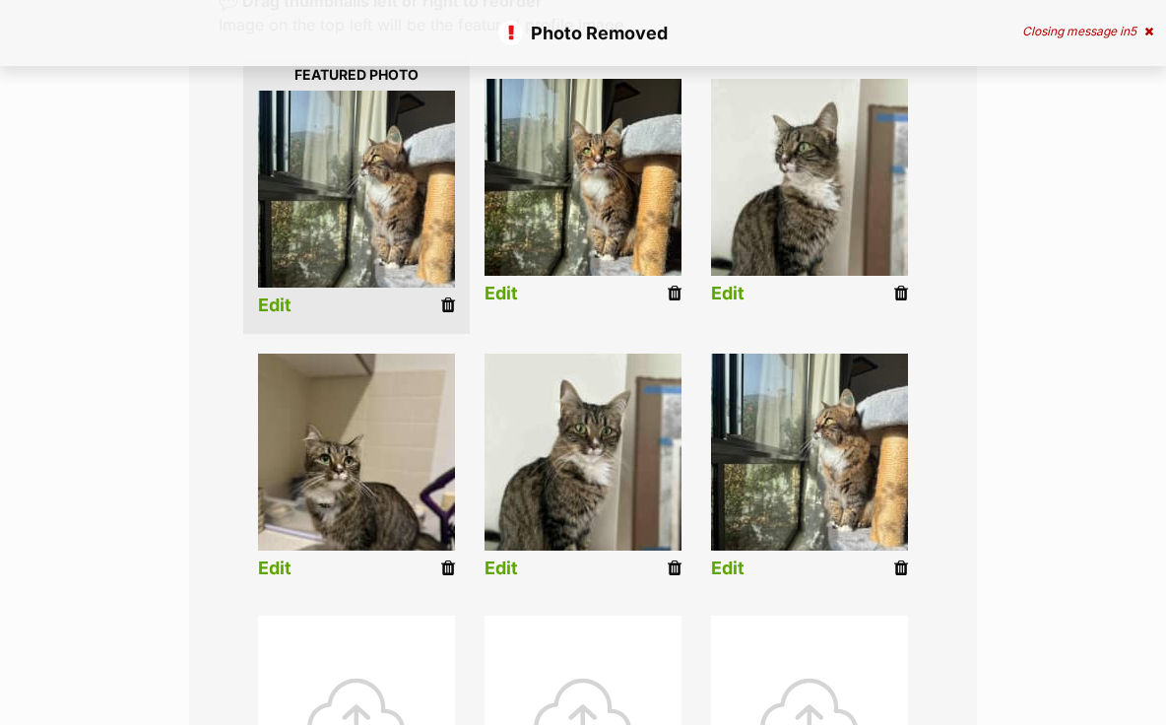
scroll to position [631, 0]
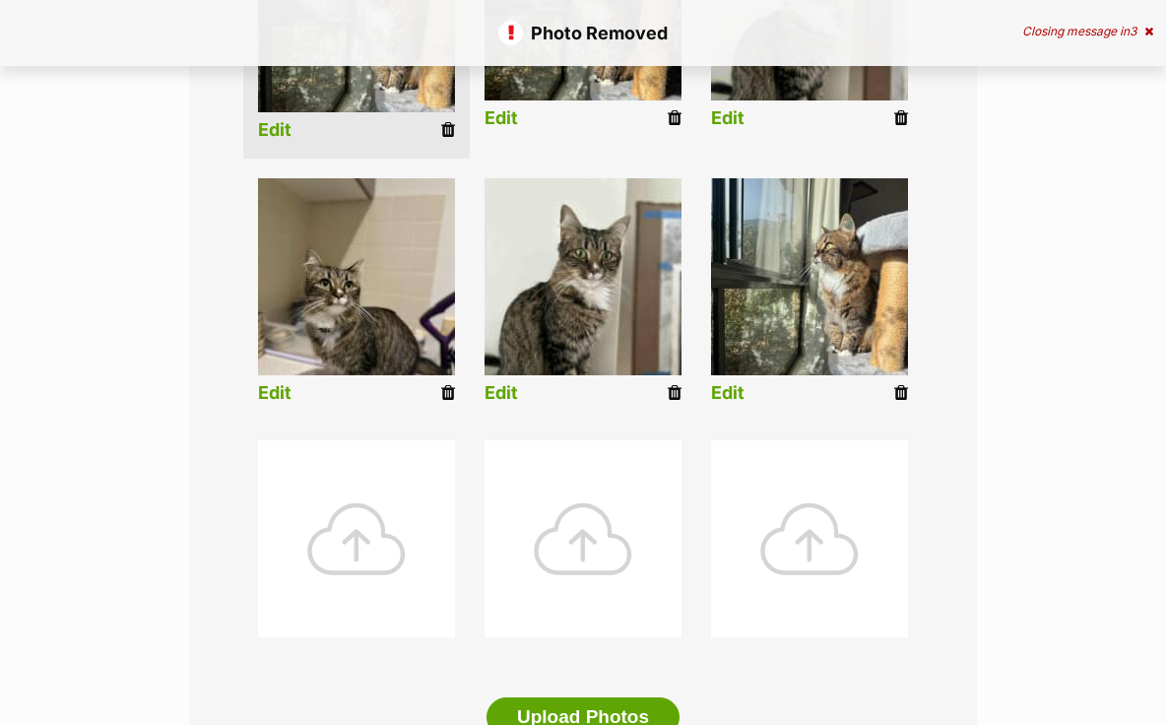
click at [901, 394] on icon at bounding box center [901, 393] width 14 height 18
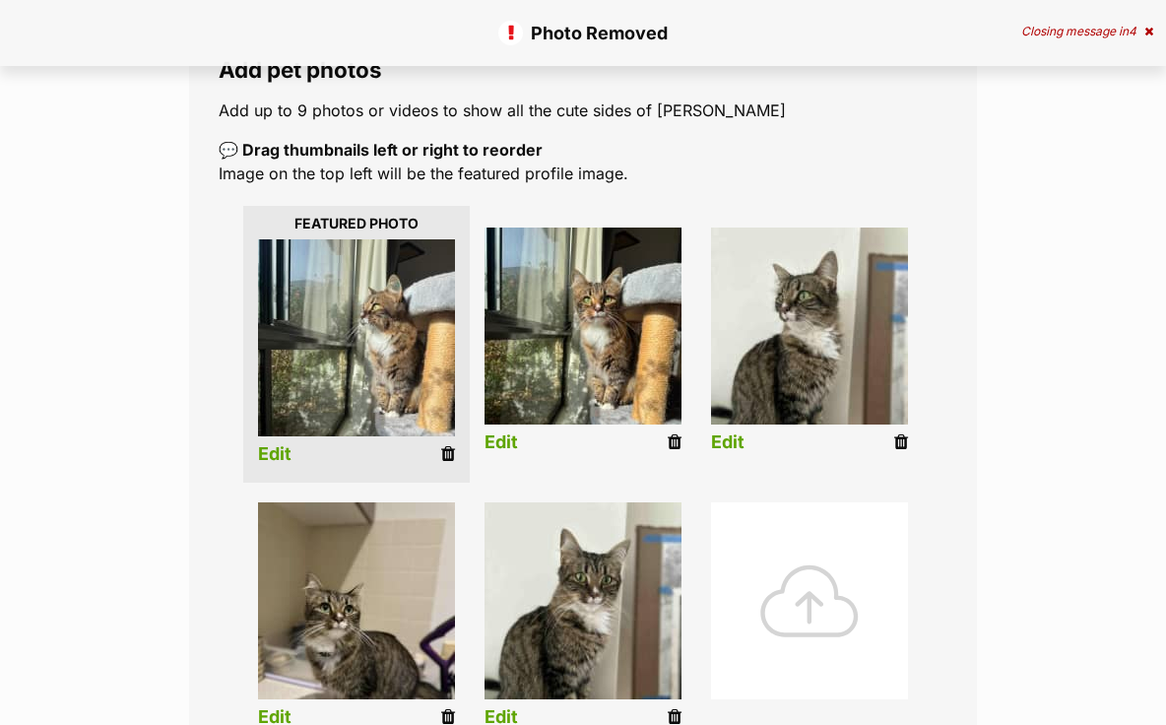
scroll to position [308, 0]
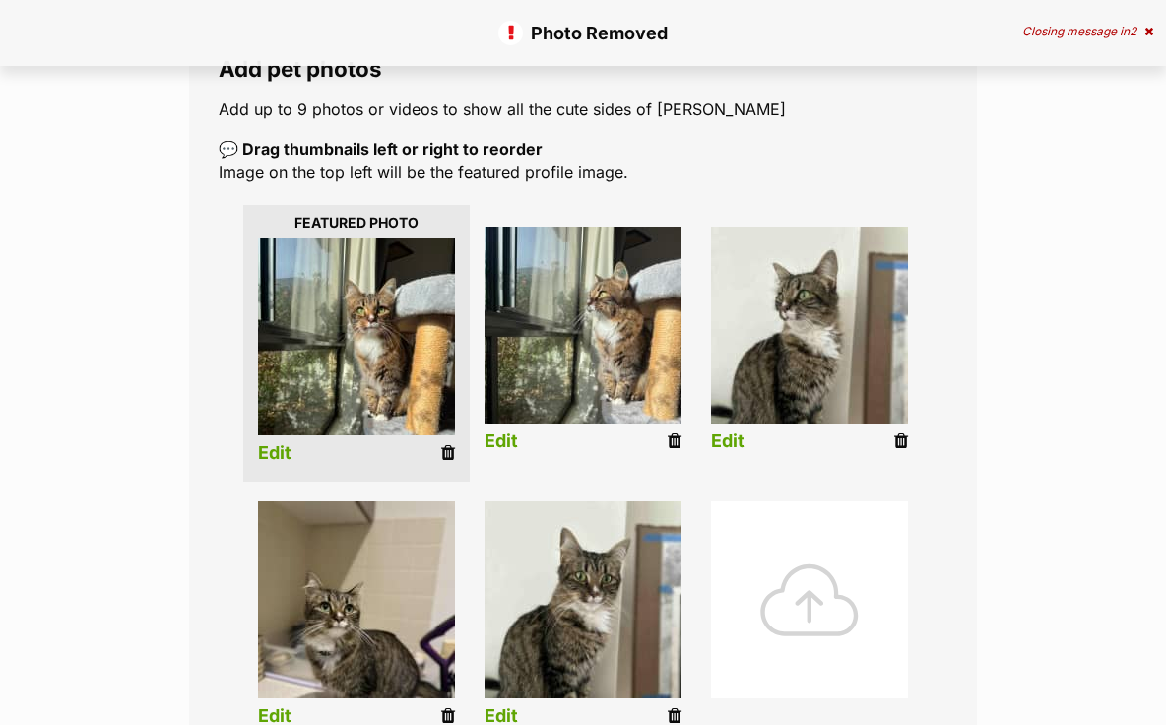
click at [267, 448] on link "Edit" at bounding box center [274, 453] width 33 height 21
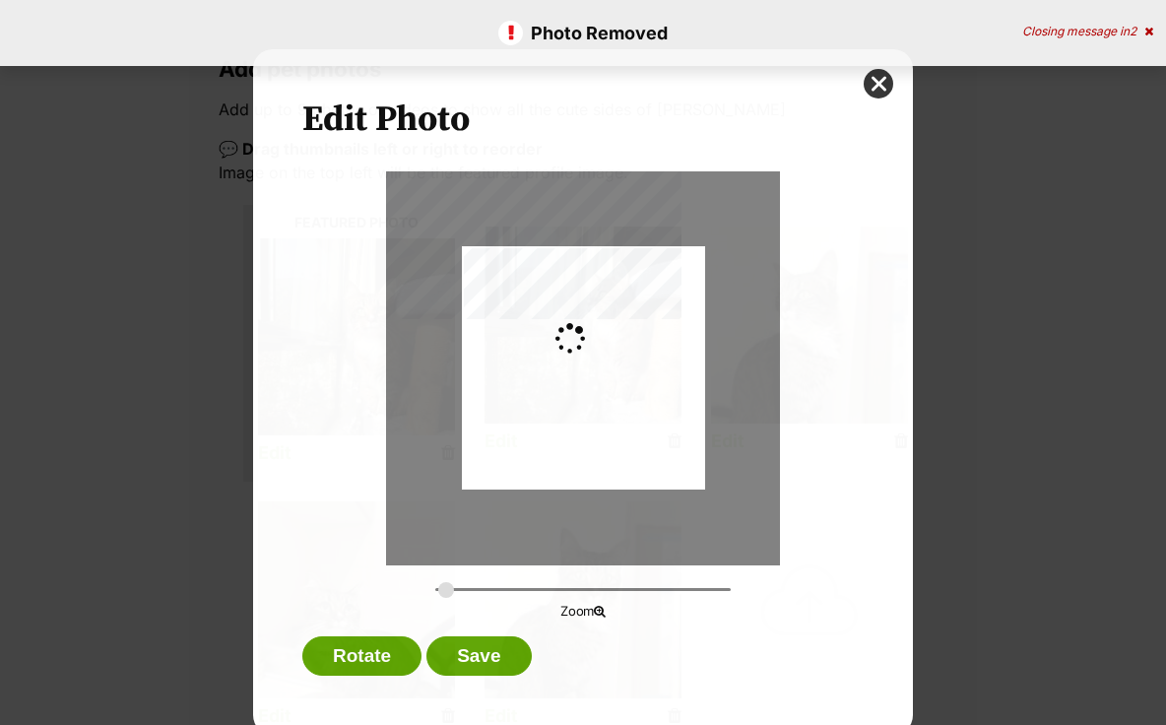
scroll to position [0, 0]
type input "0.2744"
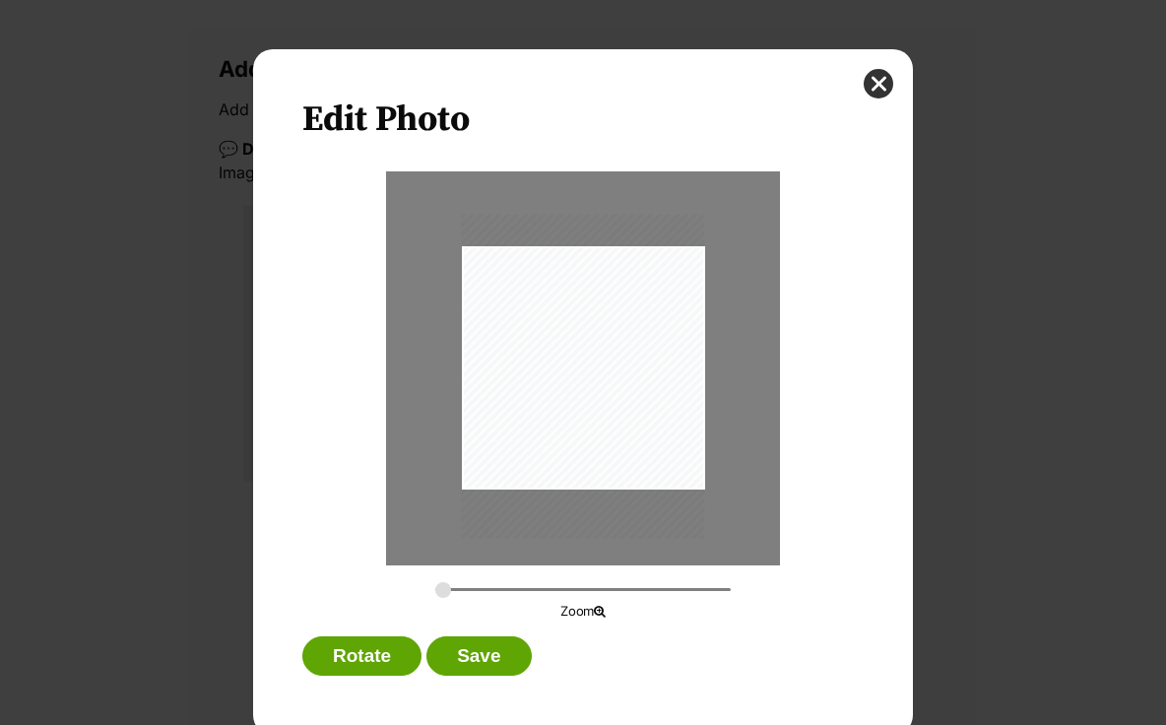
click at [586, 381] on div "Dialog Window - Close (Press escape to close)" at bounding box center [583, 376] width 243 height 324
click at [480, 662] on button "Save" at bounding box center [479, 655] width 104 height 39
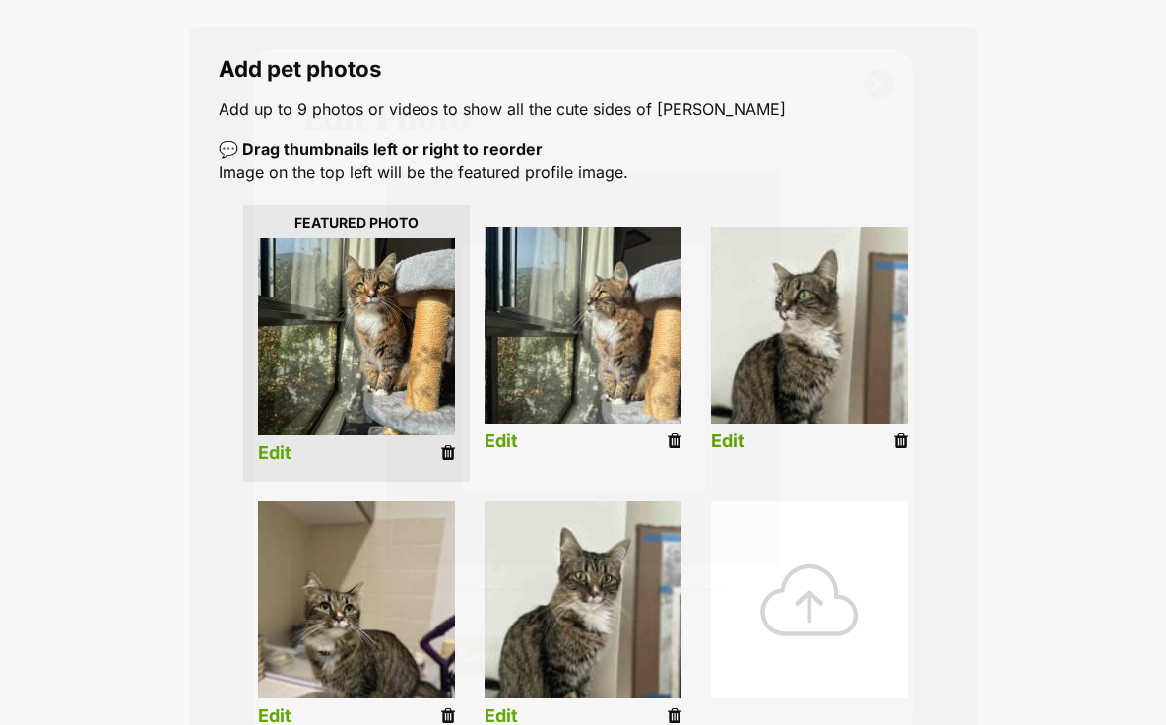
scroll to position [308, 0]
click at [721, 444] on link "Edit" at bounding box center [727, 441] width 33 height 21
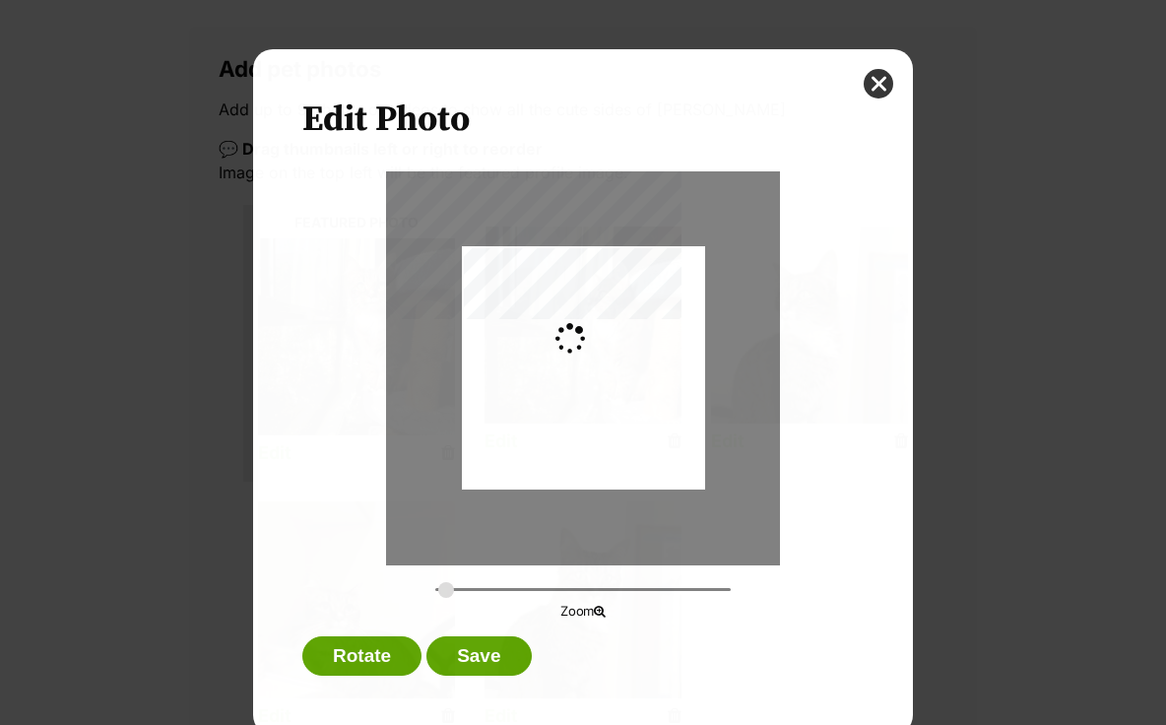
scroll to position [0, 0]
type input "0.2744"
drag, startPoint x: 613, startPoint y: 383, endPoint x: 613, endPoint y: 399, distance: 15.8
click at [613, 399] on div "Dialog Window - Close (Press escape to close)" at bounding box center [583, 381] width 243 height 324
click at [487, 657] on button "Save" at bounding box center [479, 655] width 104 height 39
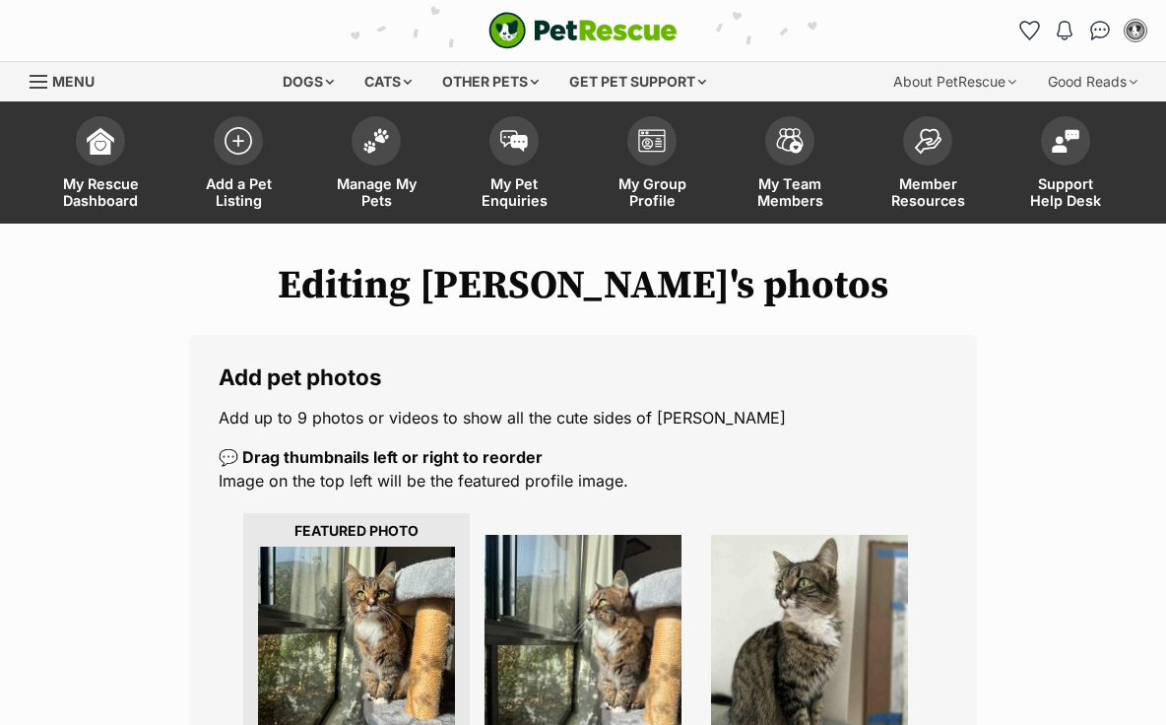
scroll to position [308, 0]
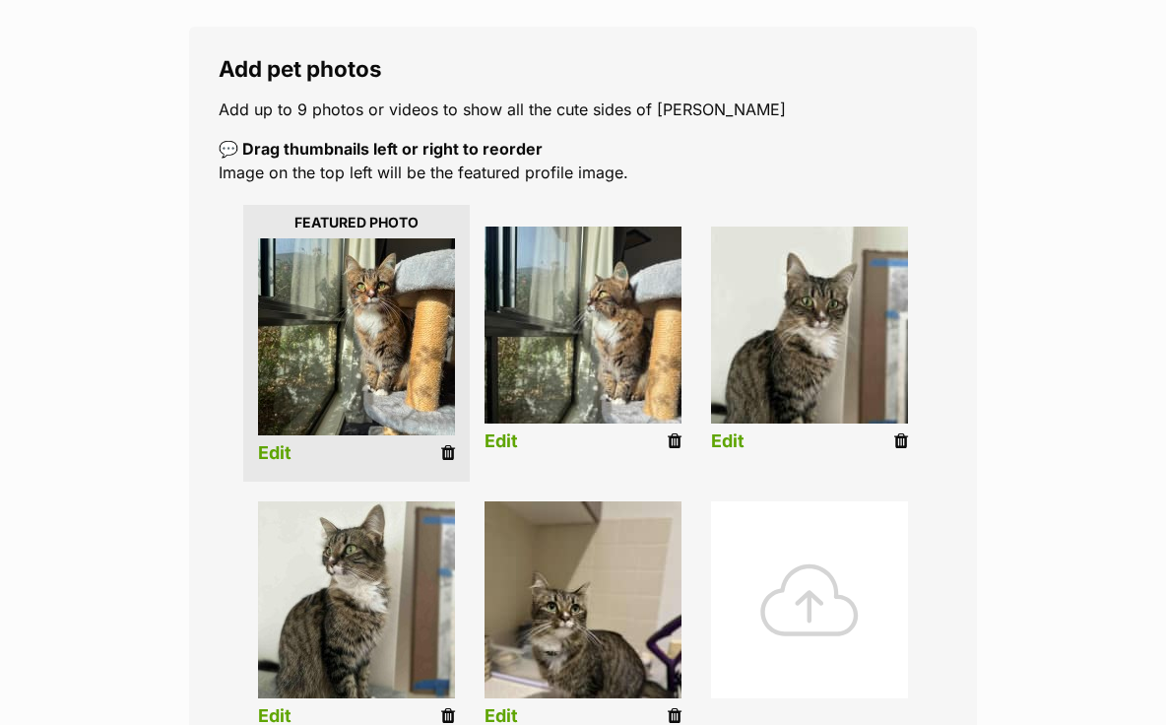
click at [729, 441] on link "Edit" at bounding box center [727, 441] width 33 height 21
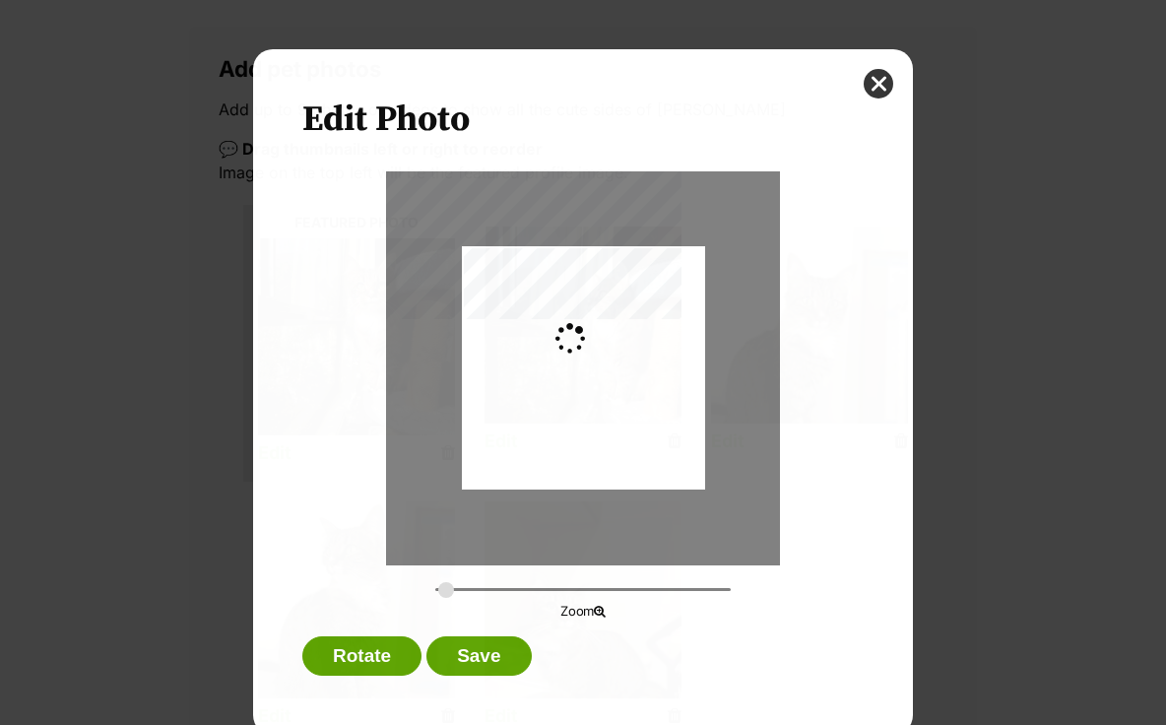
scroll to position [0, 0]
type input "0.2744"
drag, startPoint x: 637, startPoint y: 402, endPoint x: 637, endPoint y: 422, distance: 19.7
click at [637, 421] on div "Dialog Window - Close (Press escape to close)" at bounding box center [583, 384] width 243 height 324
click at [484, 646] on button "Save" at bounding box center [479, 655] width 104 height 39
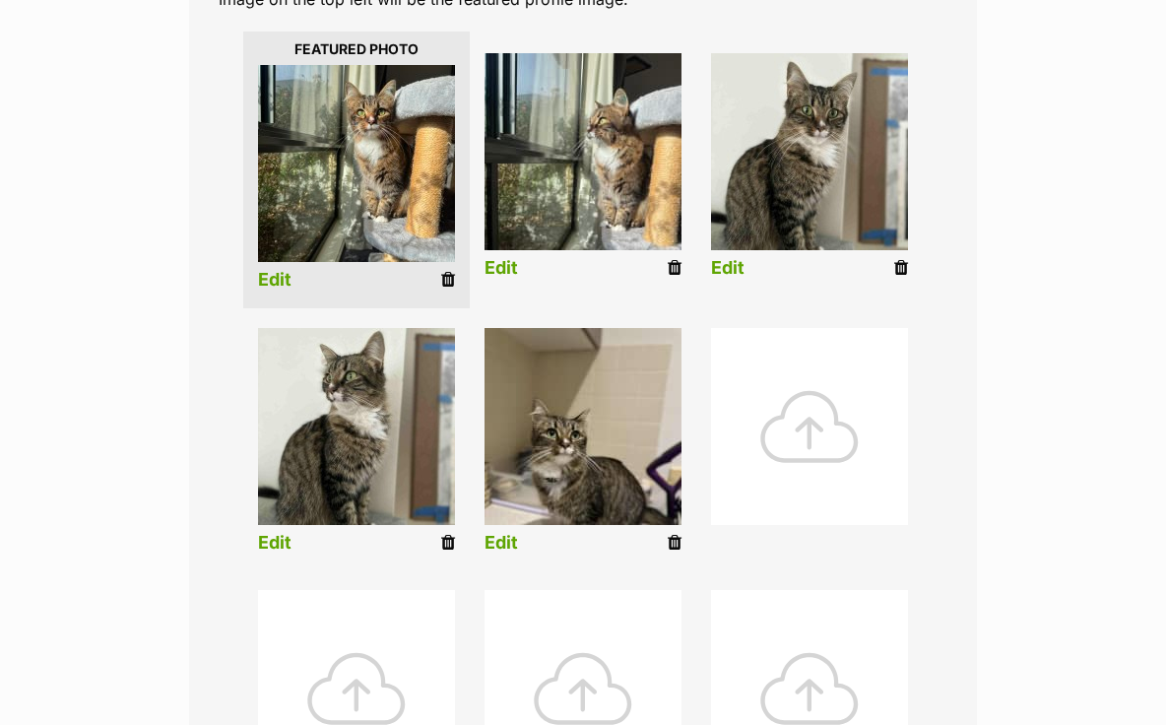
scroll to position [485, 0]
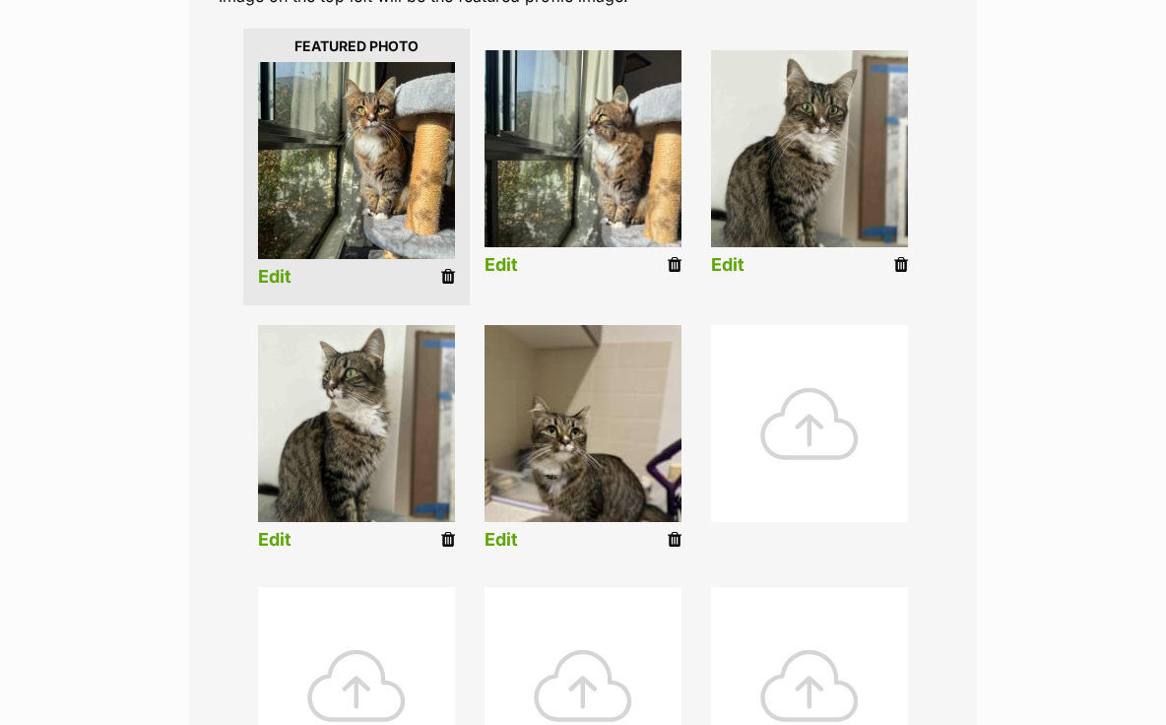
click at [512, 546] on link "Edit" at bounding box center [501, 540] width 33 height 21
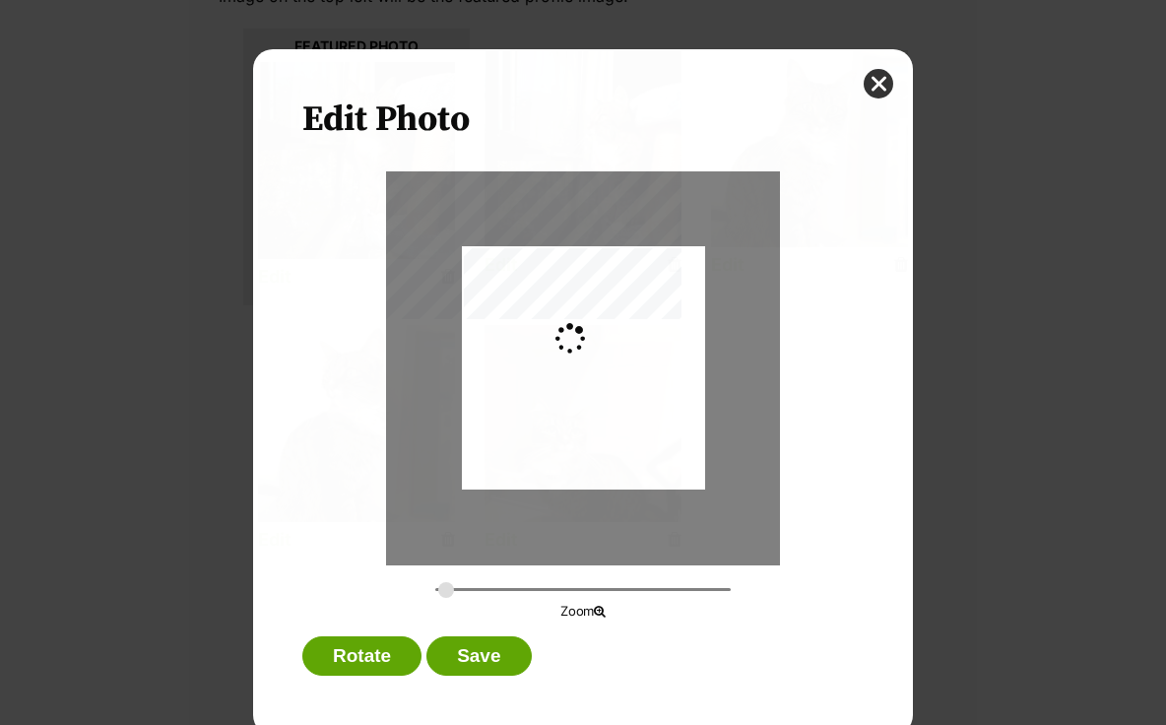
scroll to position [0, 0]
type input "0.2744"
drag, startPoint x: 596, startPoint y: 426, endPoint x: 596, endPoint y: 402, distance: 23.6
click at [596, 402] on div "Dialog Window - Close (Press escape to close)" at bounding box center [583, 344] width 243 height 324
click at [464, 658] on button "Save" at bounding box center [479, 655] width 104 height 39
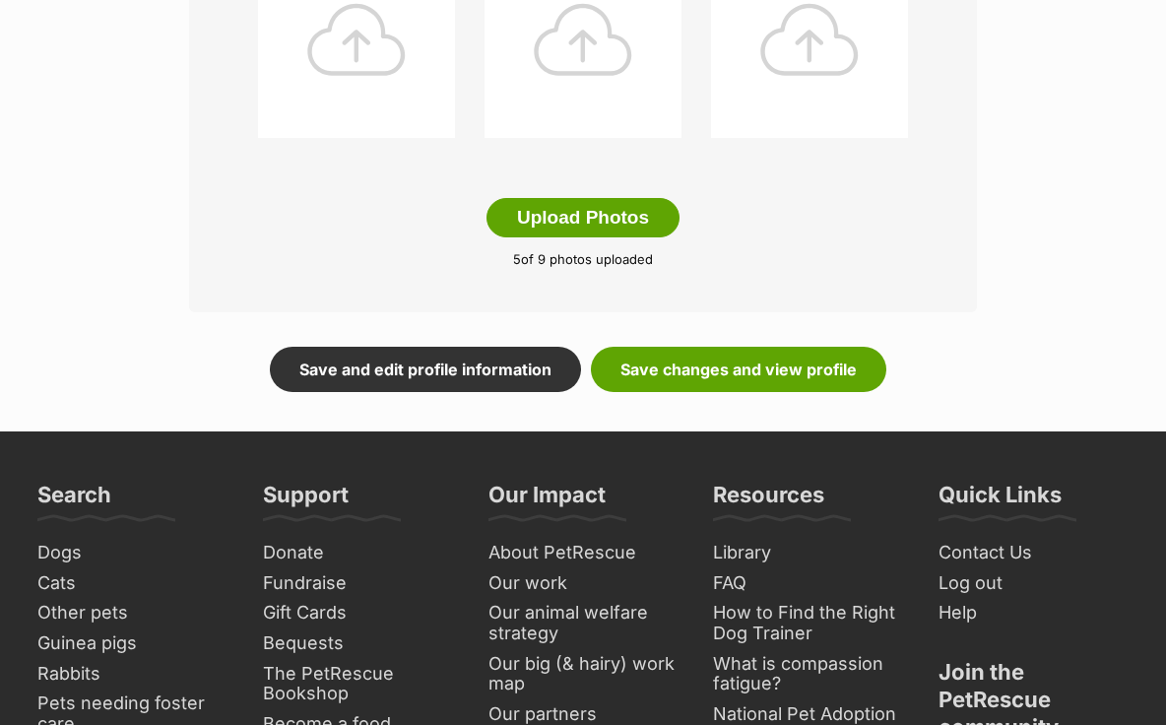
scroll to position [1129, 0]
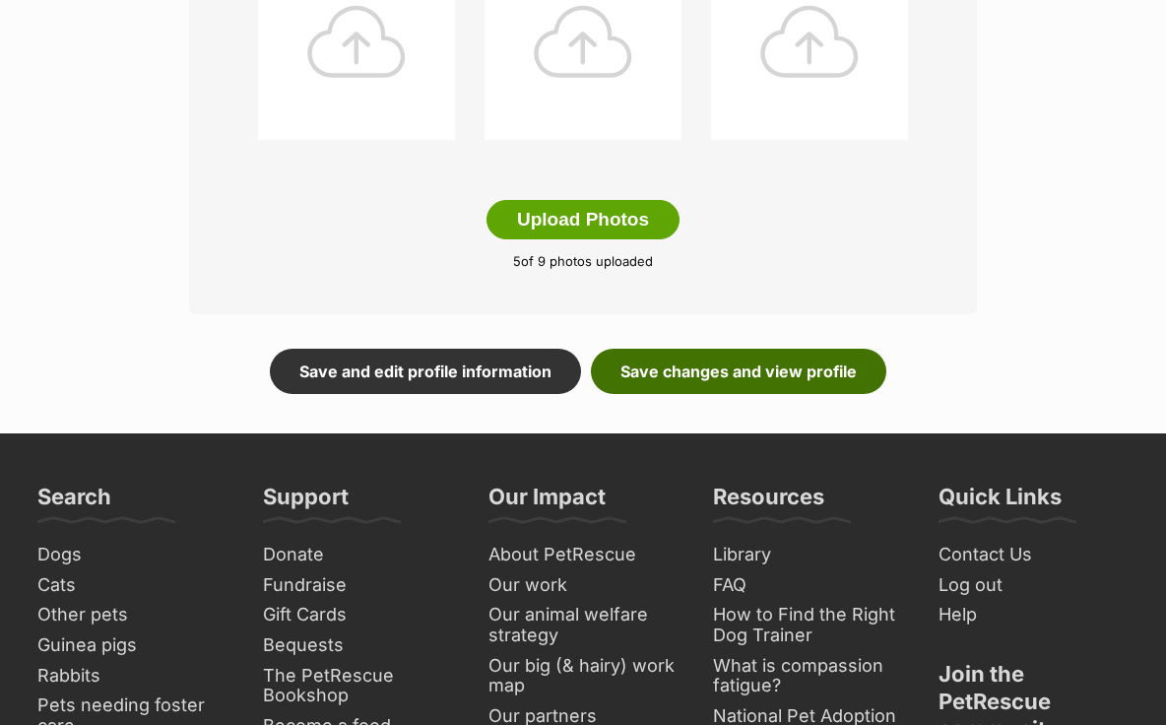
click at [798, 367] on link "Save changes and view profile" at bounding box center [739, 371] width 296 height 45
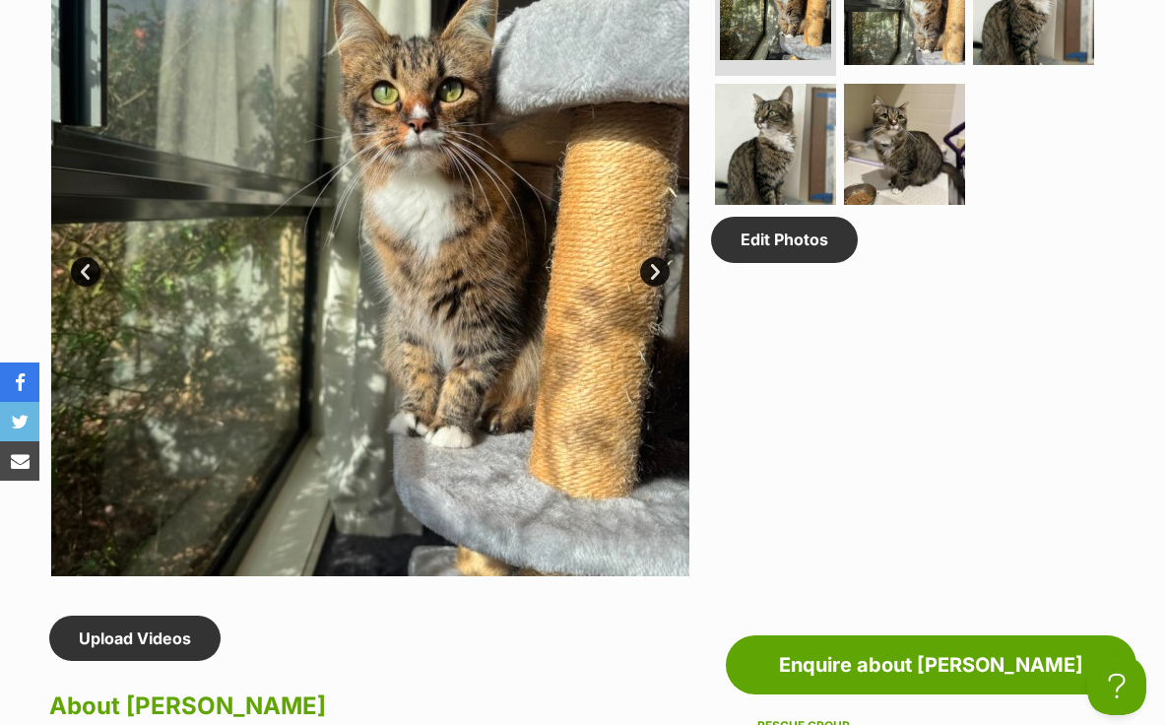
scroll to position [1090, 0]
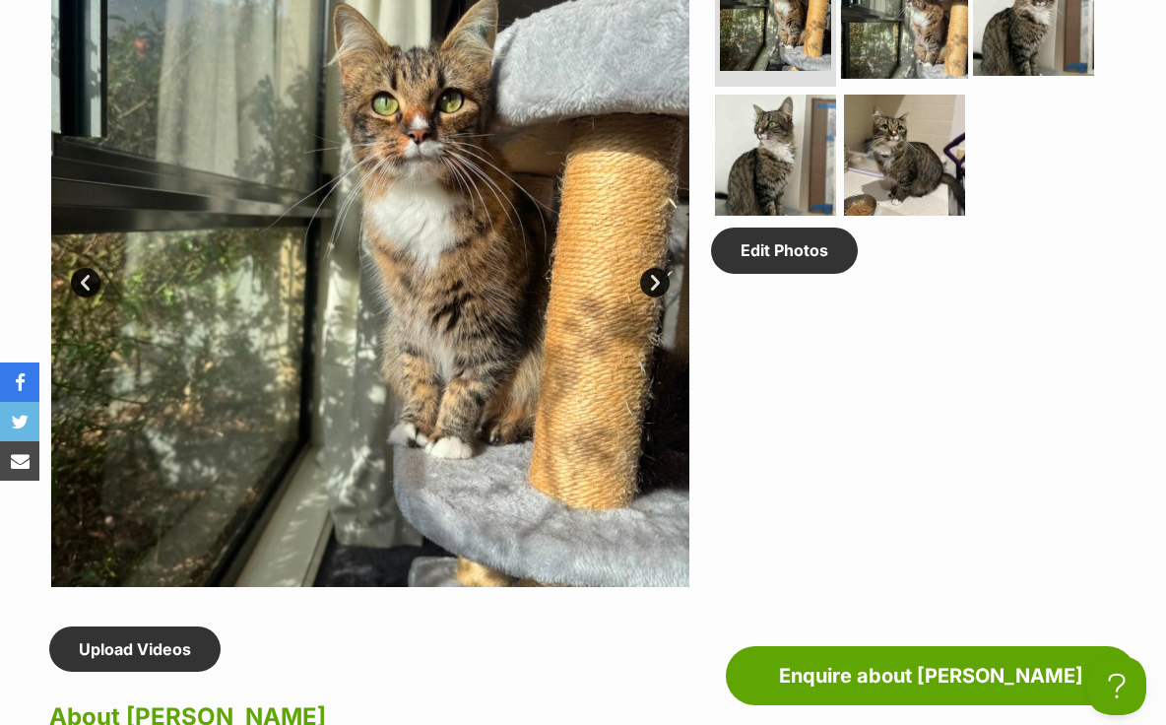
click at [907, 57] on img at bounding box center [904, 15] width 127 height 127
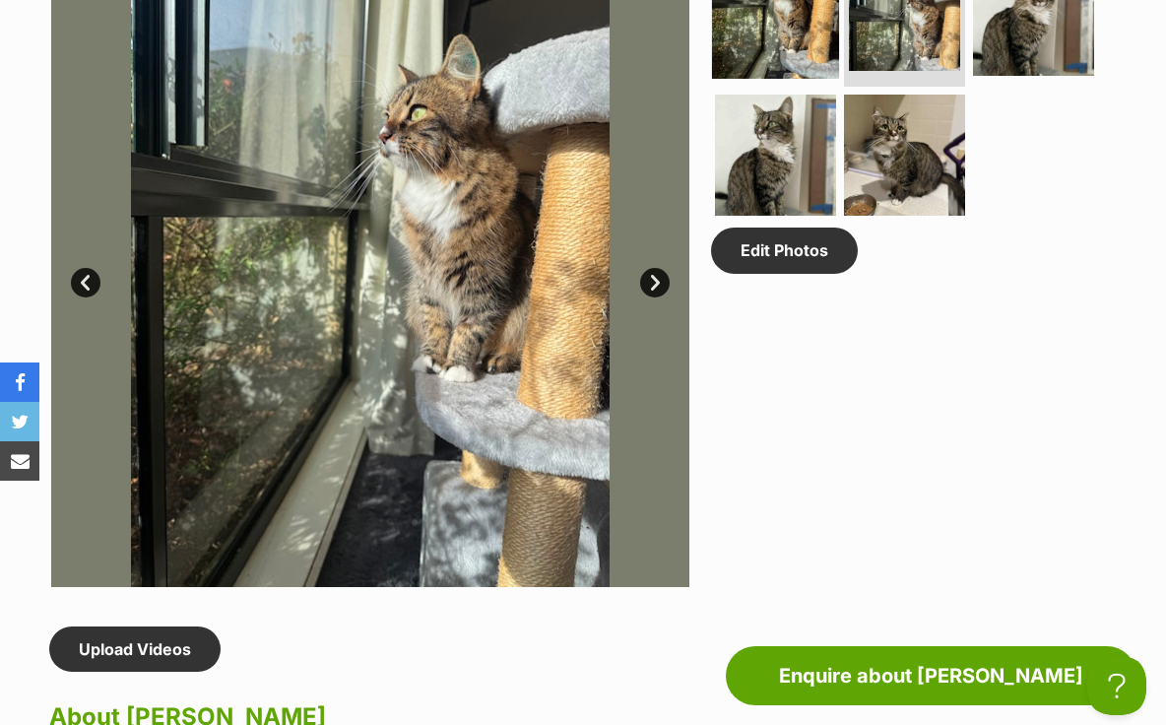
click at [828, 56] on img at bounding box center [775, 15] width 127 height 127
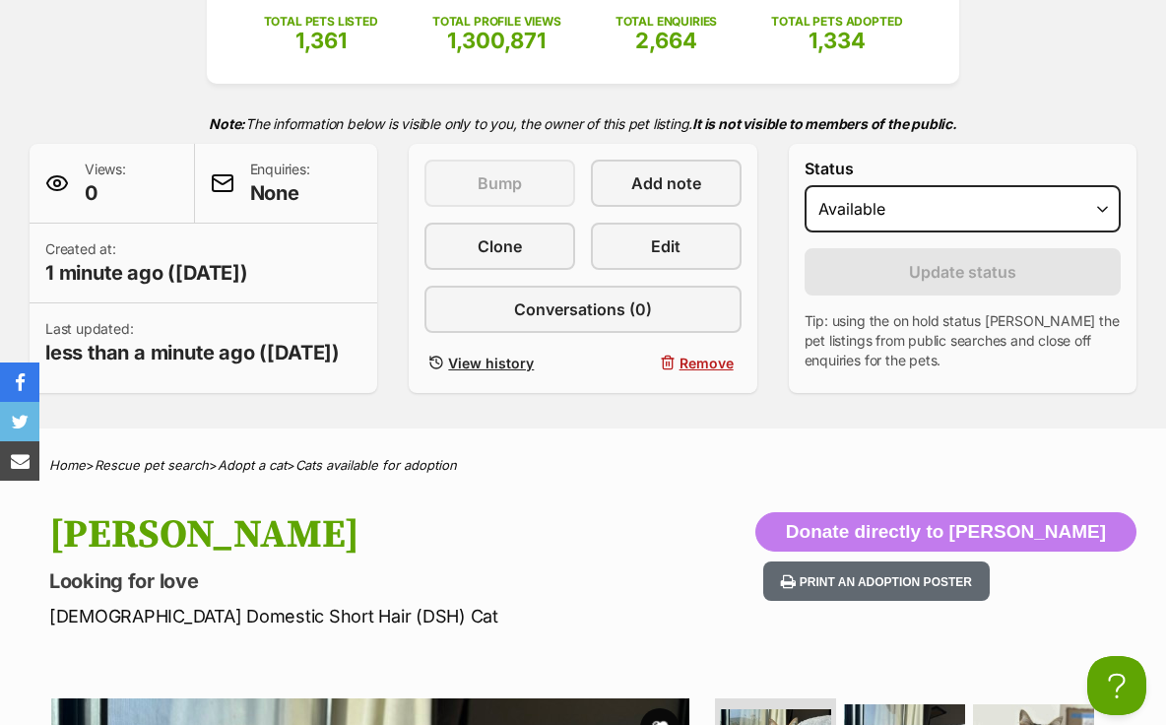
scroll to position [0, 0]
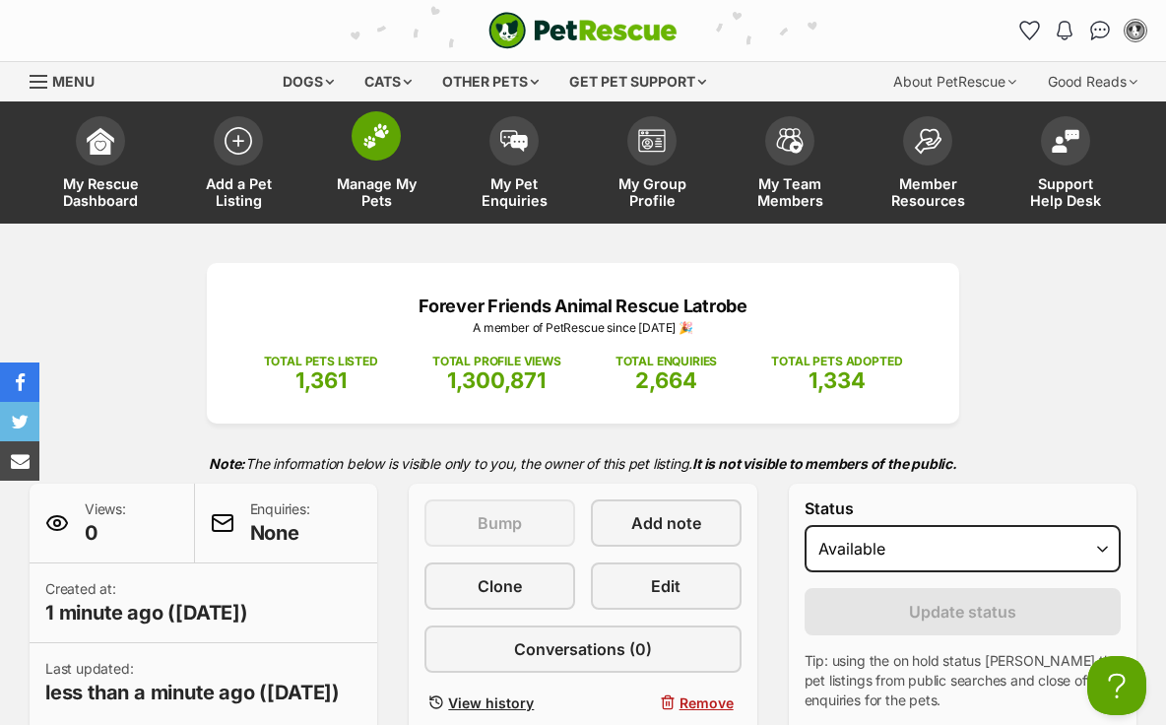
click at [387, 145] on img at bounding box center [377, 136] width 28 height 26
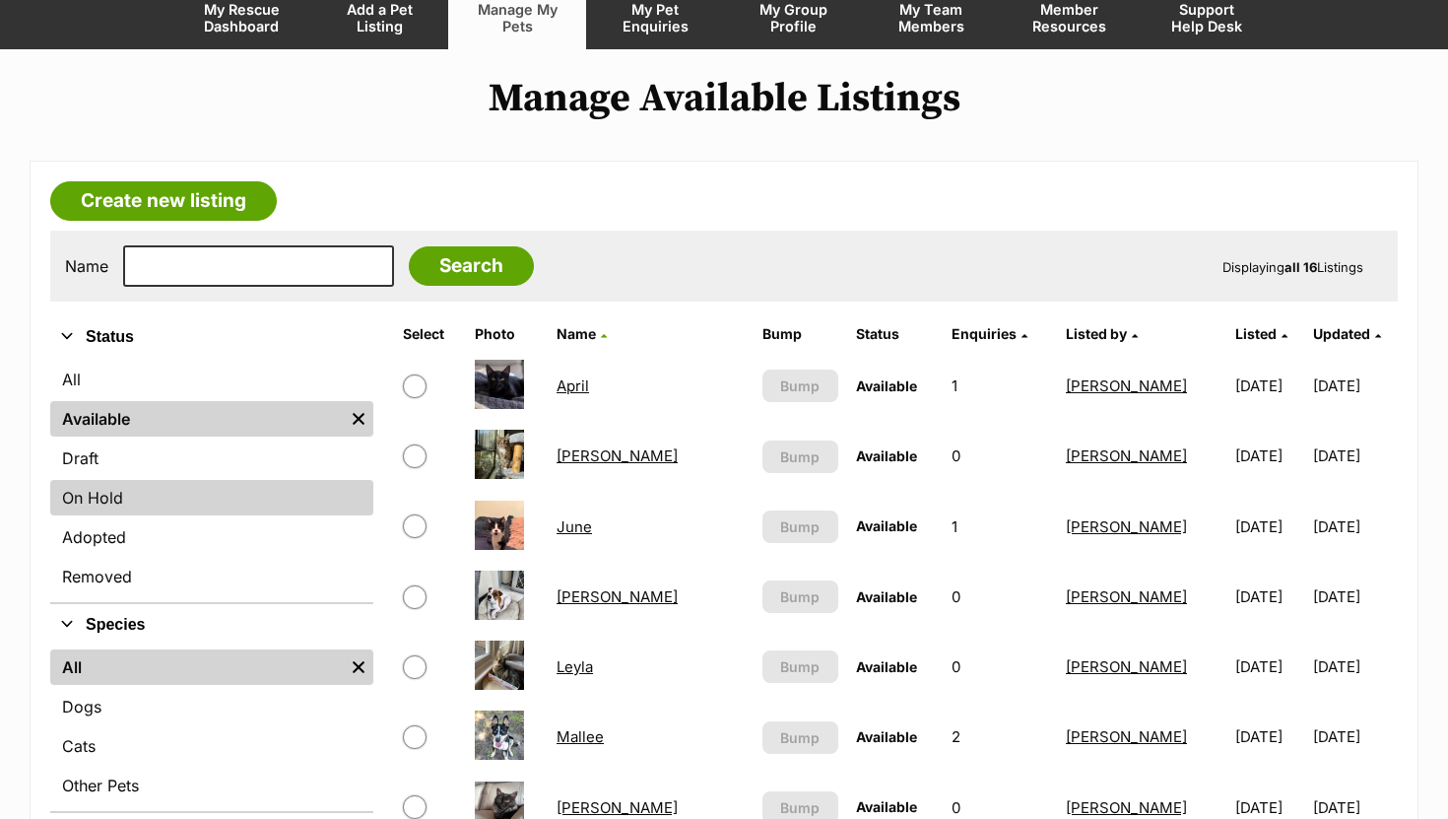
scroll to position [175, 0]
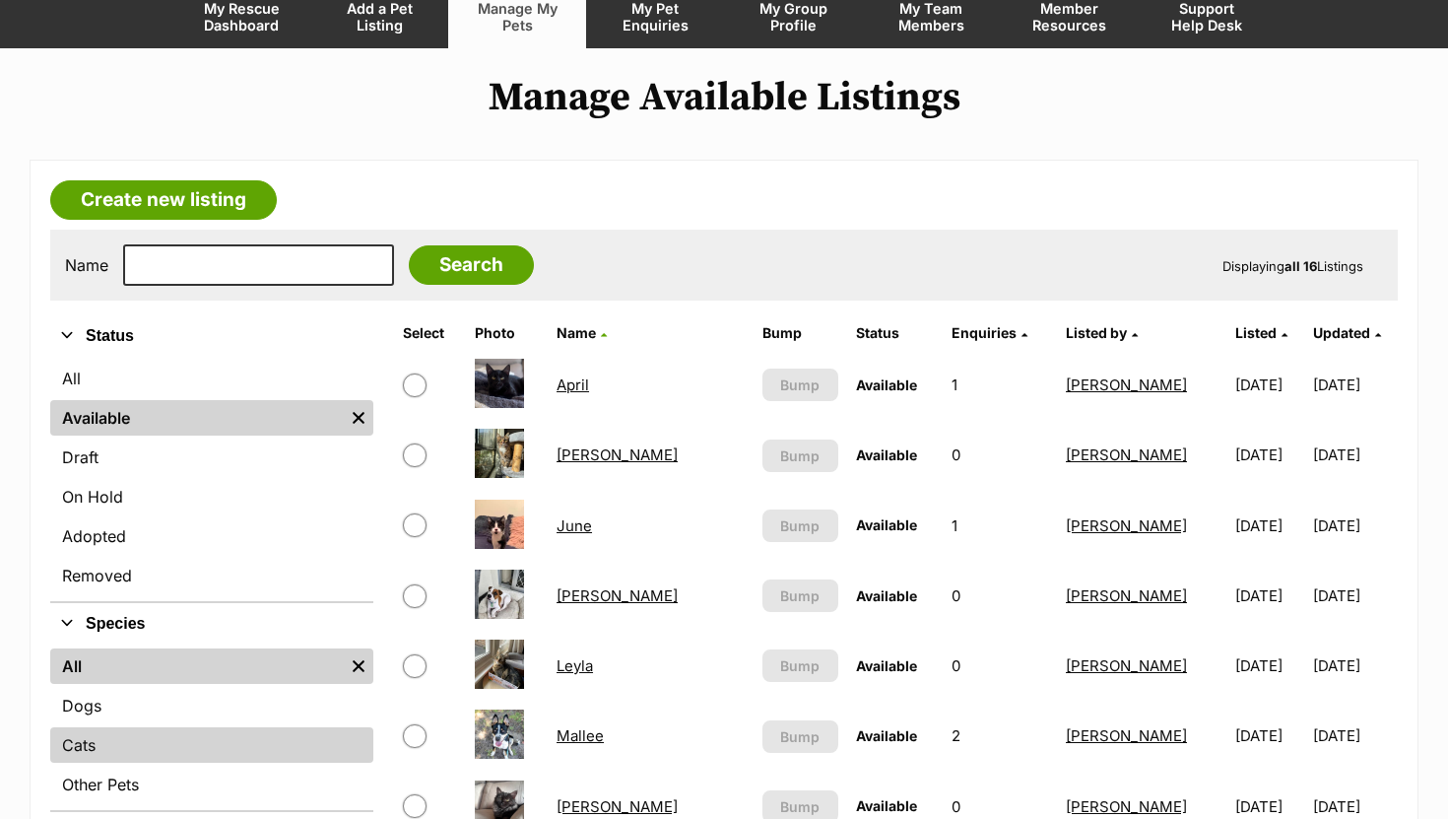
click at [170, 724] on link "Cats" at bounding box center [211, 744] width 323 height 35
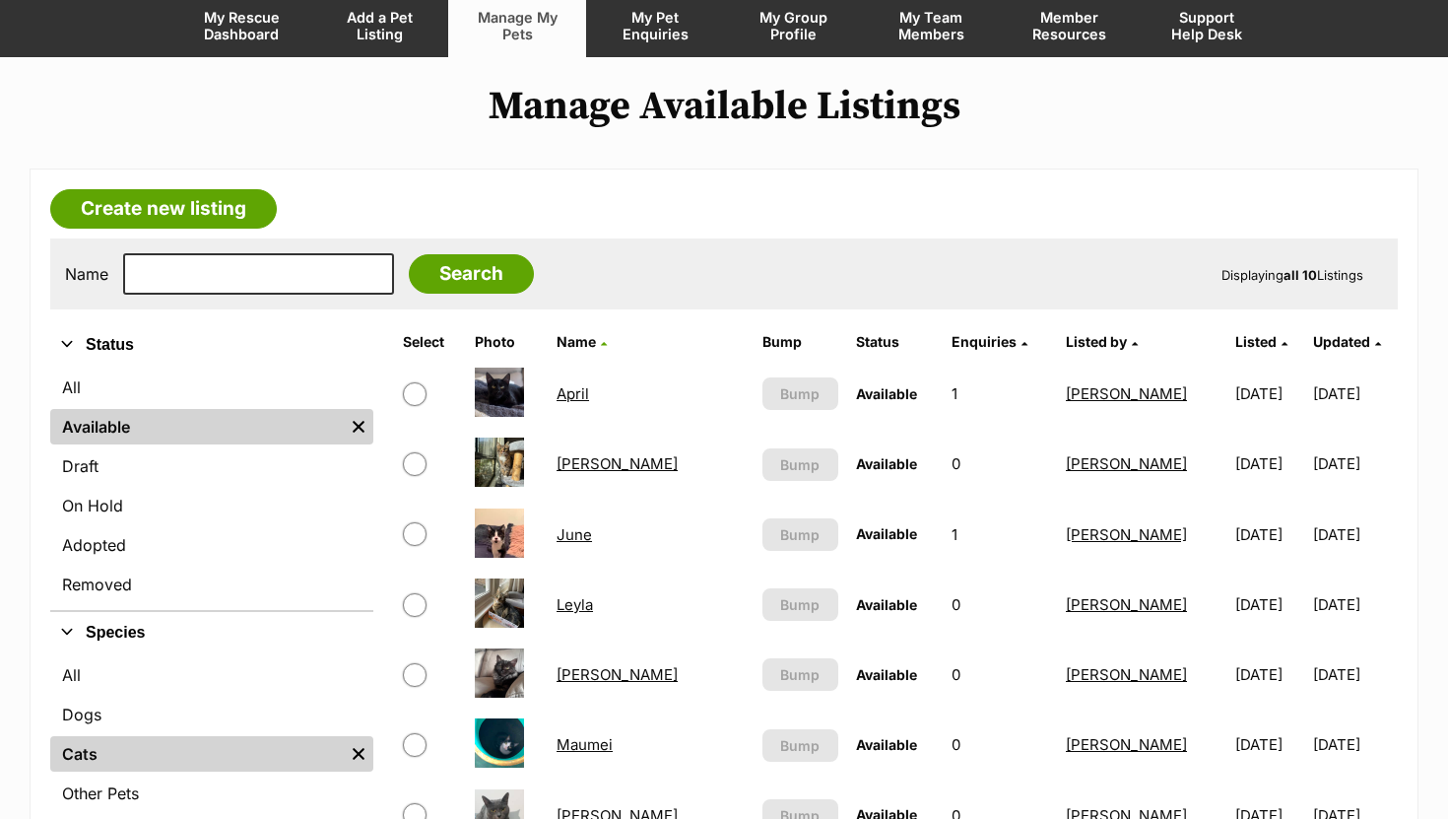
scroll to position [145, 0]
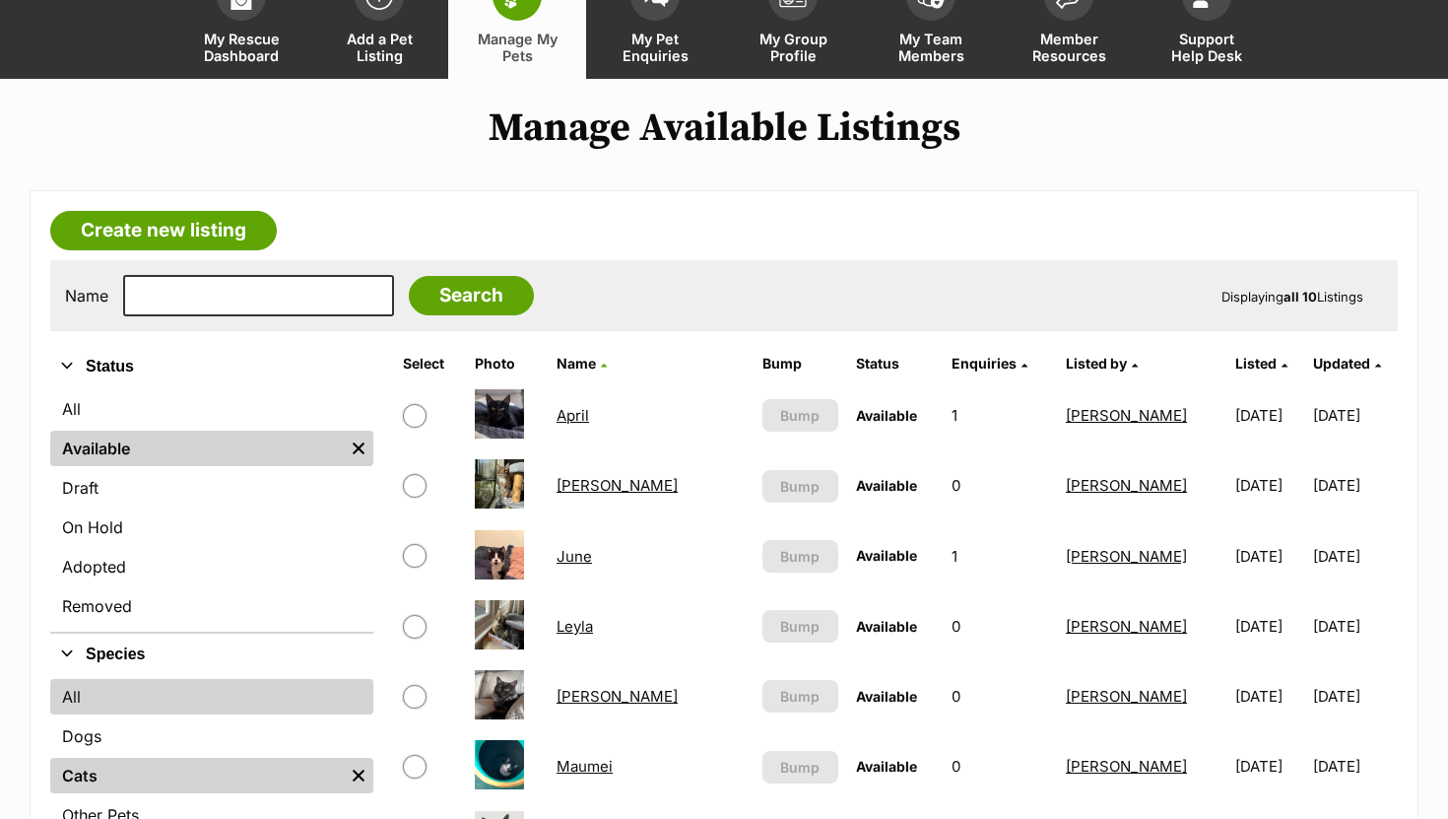
click at [108, 697] on link "All" at bounding box center [211, 696] width 323 height 35
